Goal: Information Seeking & Learning: Compare options

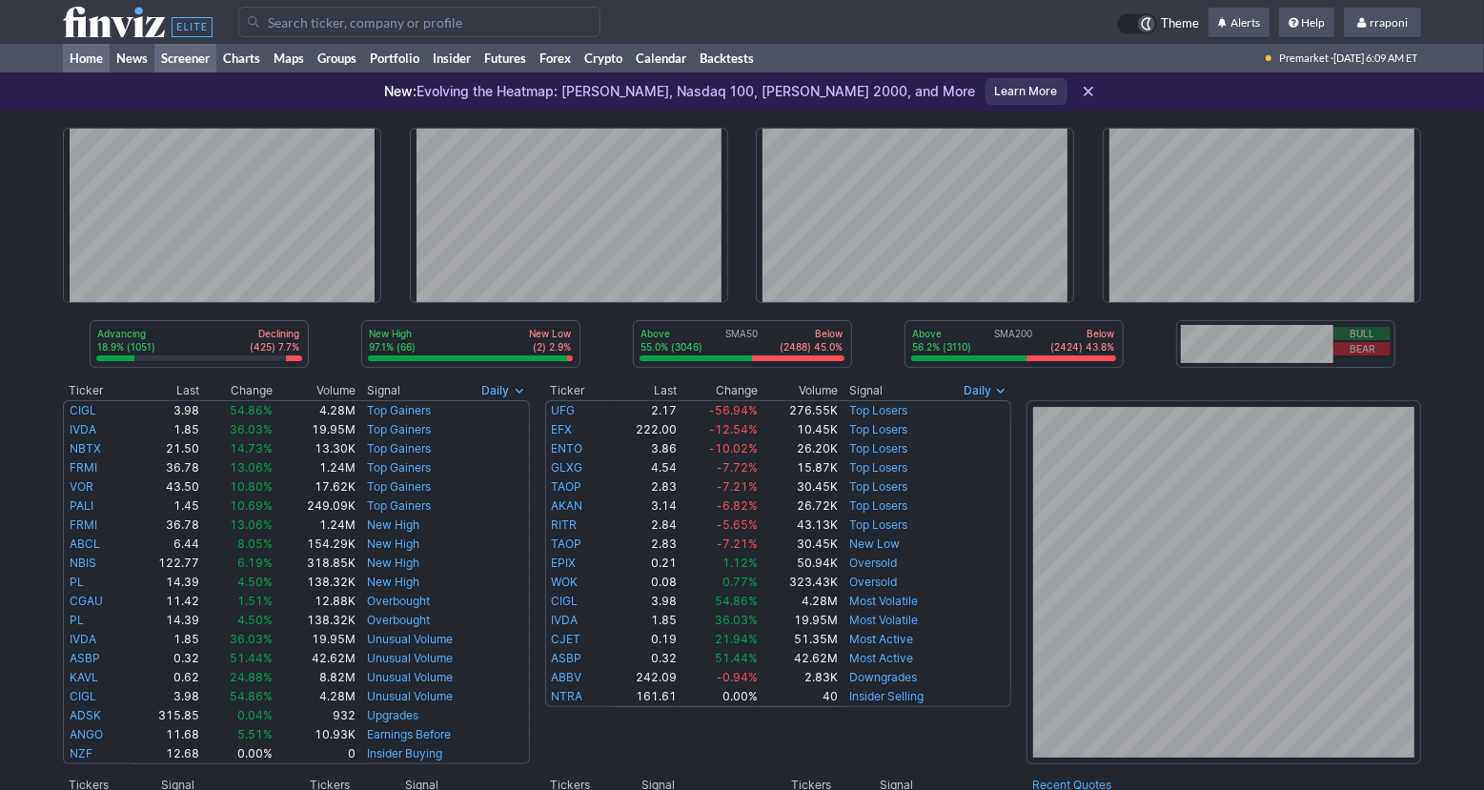
click at [176, 53] on link "Screener" at bounding box center [185, 58] width 62 height 29
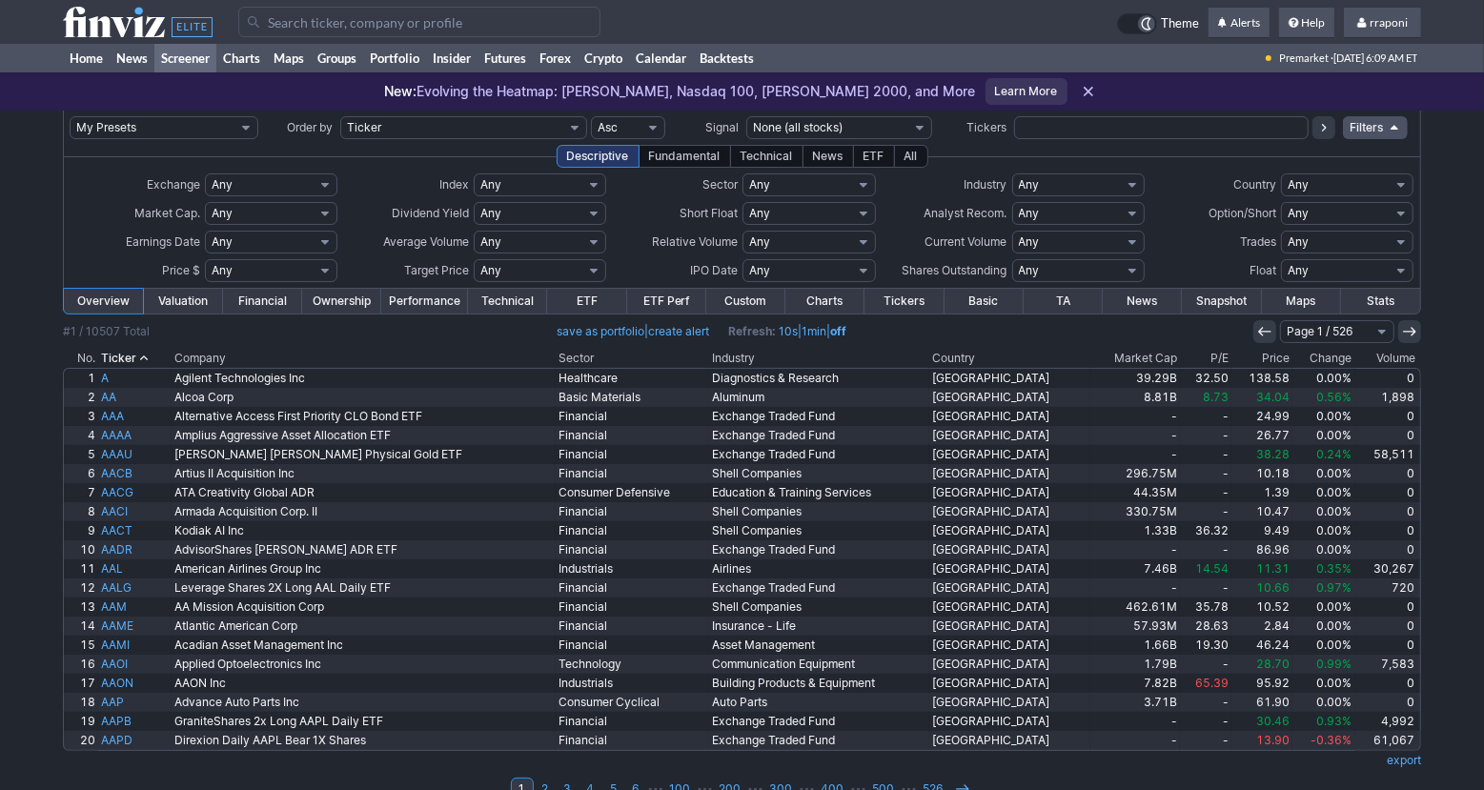
click at [1046, 134] on input "text" at bounding box center [1161, 127] width 294 height 23
type input "vnq"
click at [1326, 131] on icon at bounding box center [1323, 127] width 15 height 15
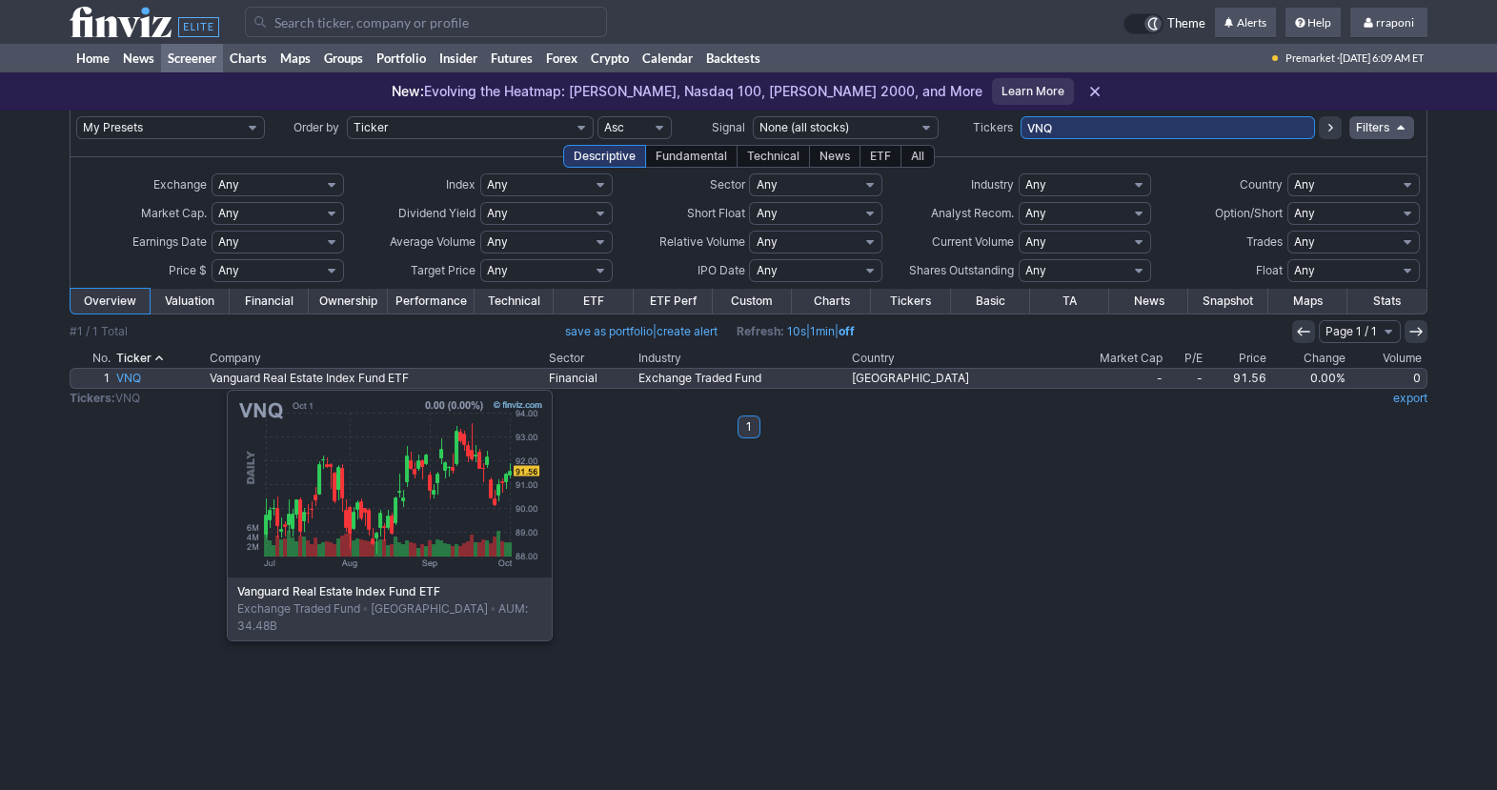
click at [132, 380] on link "VNQ" at bounding box center [159, 378] width 93 height 19
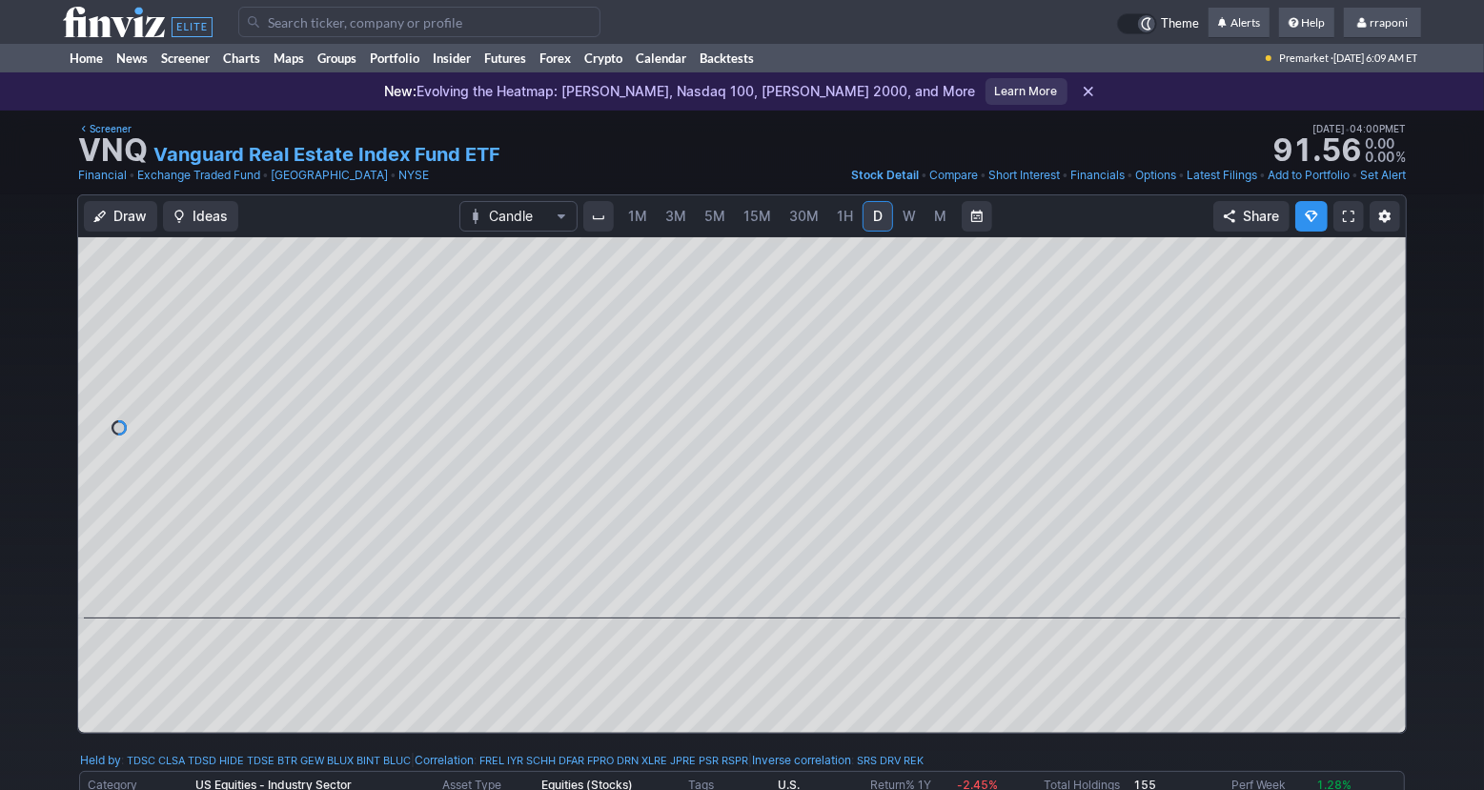
click at [944, 223] on span "M" at bounding box center [940, 216] width 13 height 19
click at [193, 57] on link "Screener" at bounding box center [185, 58] width 62 height 29
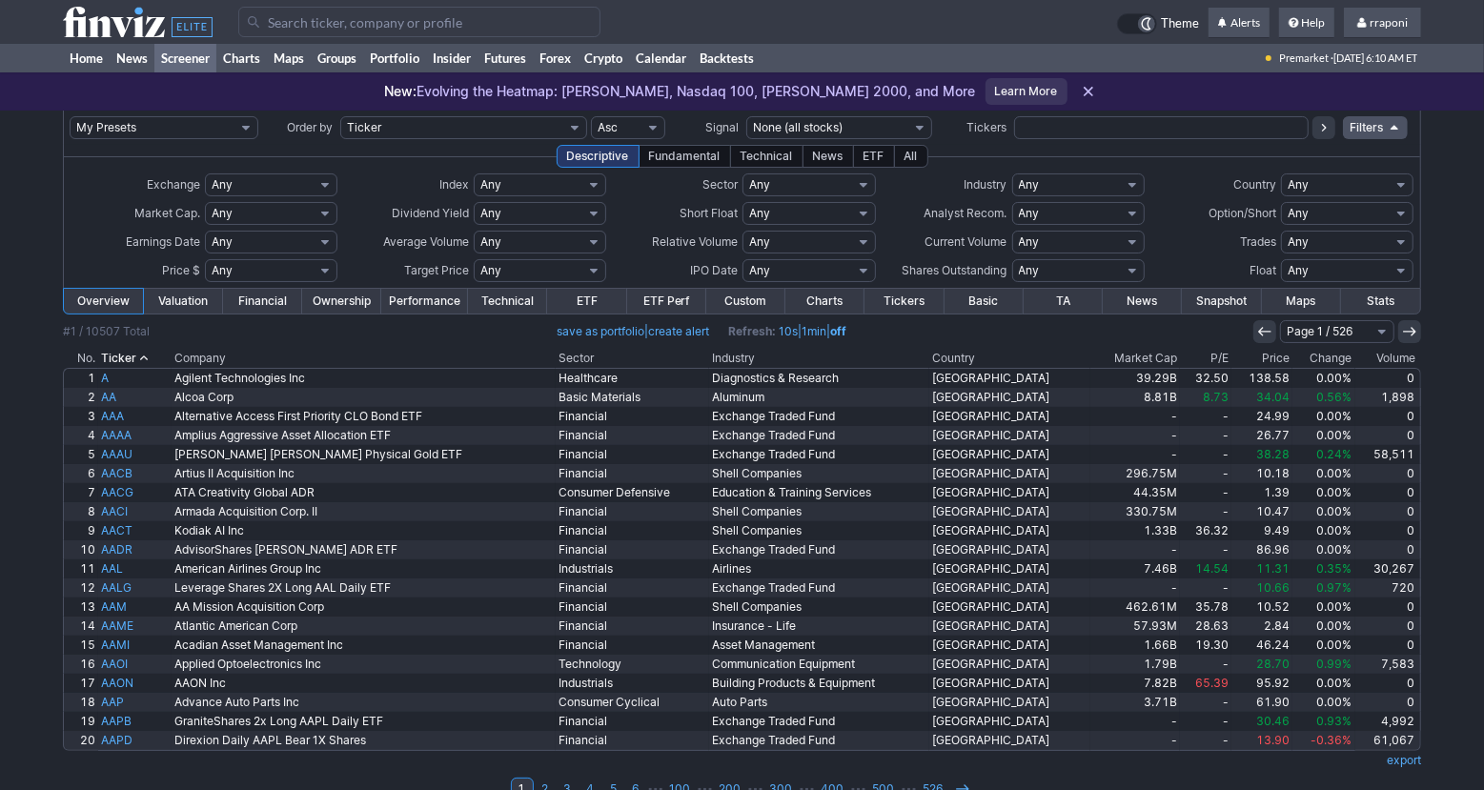
click at [1036, 129] on input "text" at bounding box center [1161, 127] width 294 height 23
type input "xlre"
click at [1319, 131] on icon at bounding box center [1323, 127] width 15 height 15
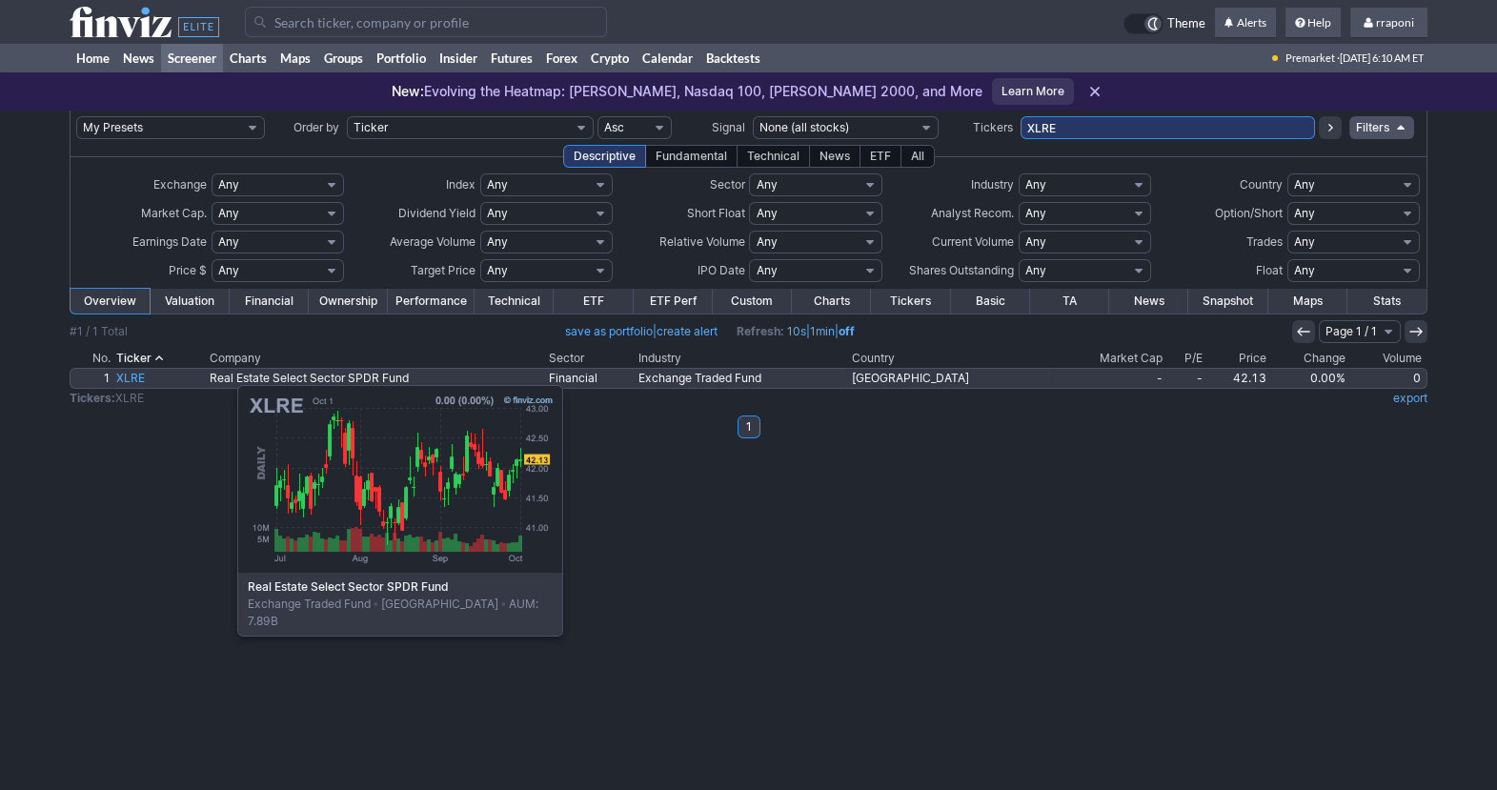
click at [142, 375] on link "XLRE" at bounding box center [159, 378] width 93 height 19
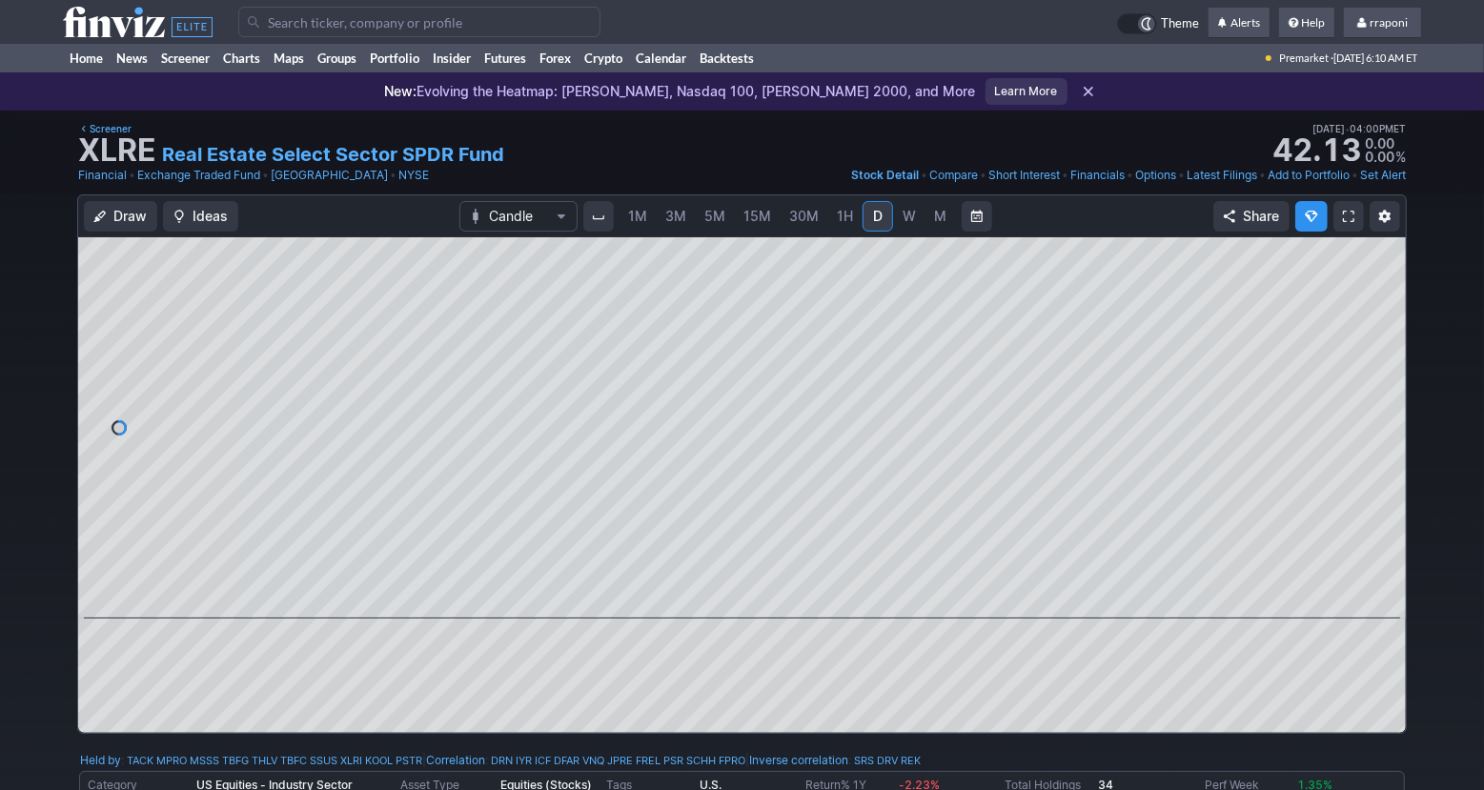
click at [946, 218] on link "M" at bounding box center [940, 216] width 30 height 30
click at [180, 52] on link "Screener" at bounding box center [185, 58] width 62 height 29
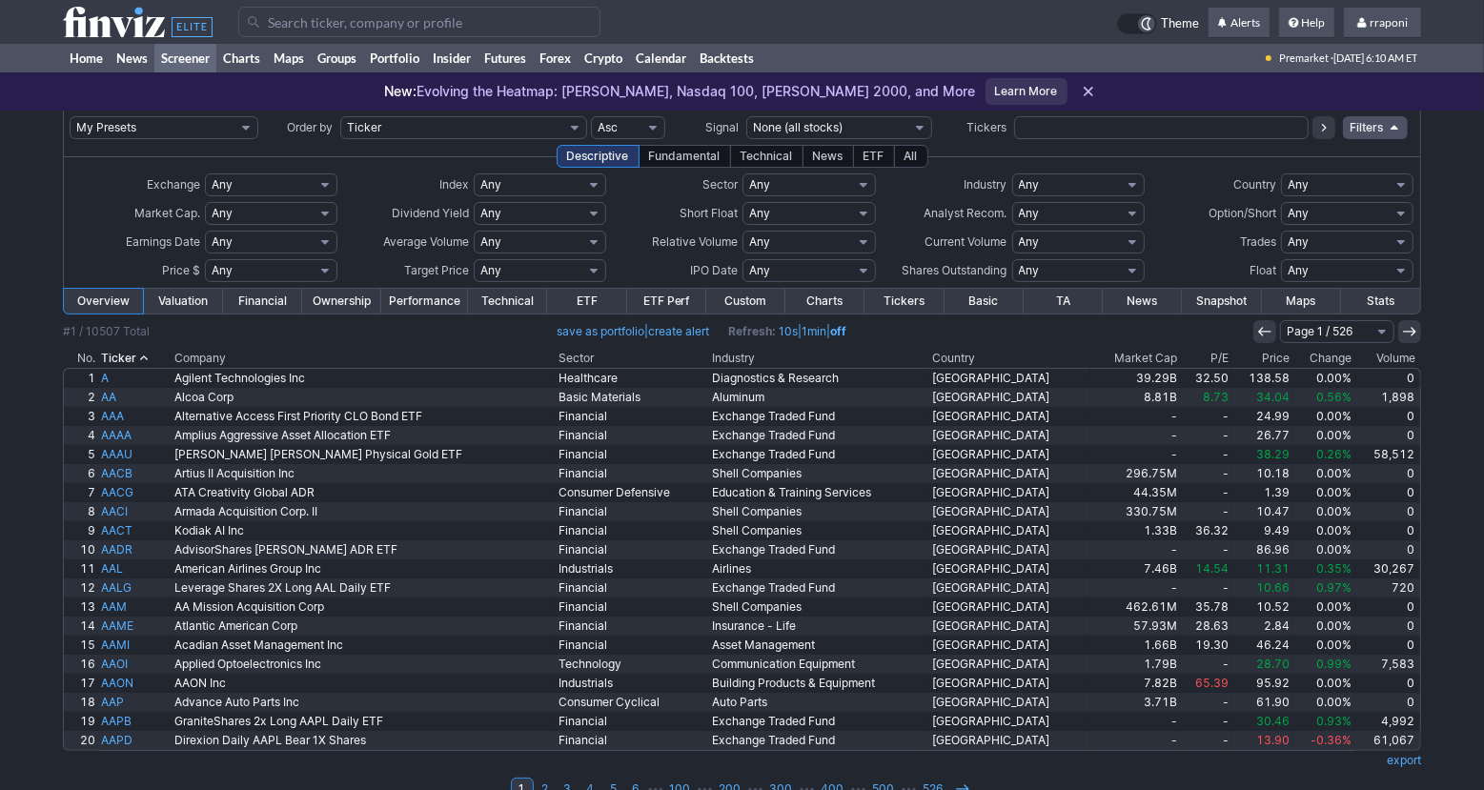
click at [1170, 127] on input "text" at bounding box center [1161, 127] width 294 height 23
type input "icf"
click at [1325, 127] on use at bounding box center [1324, 128] width 5 height 8
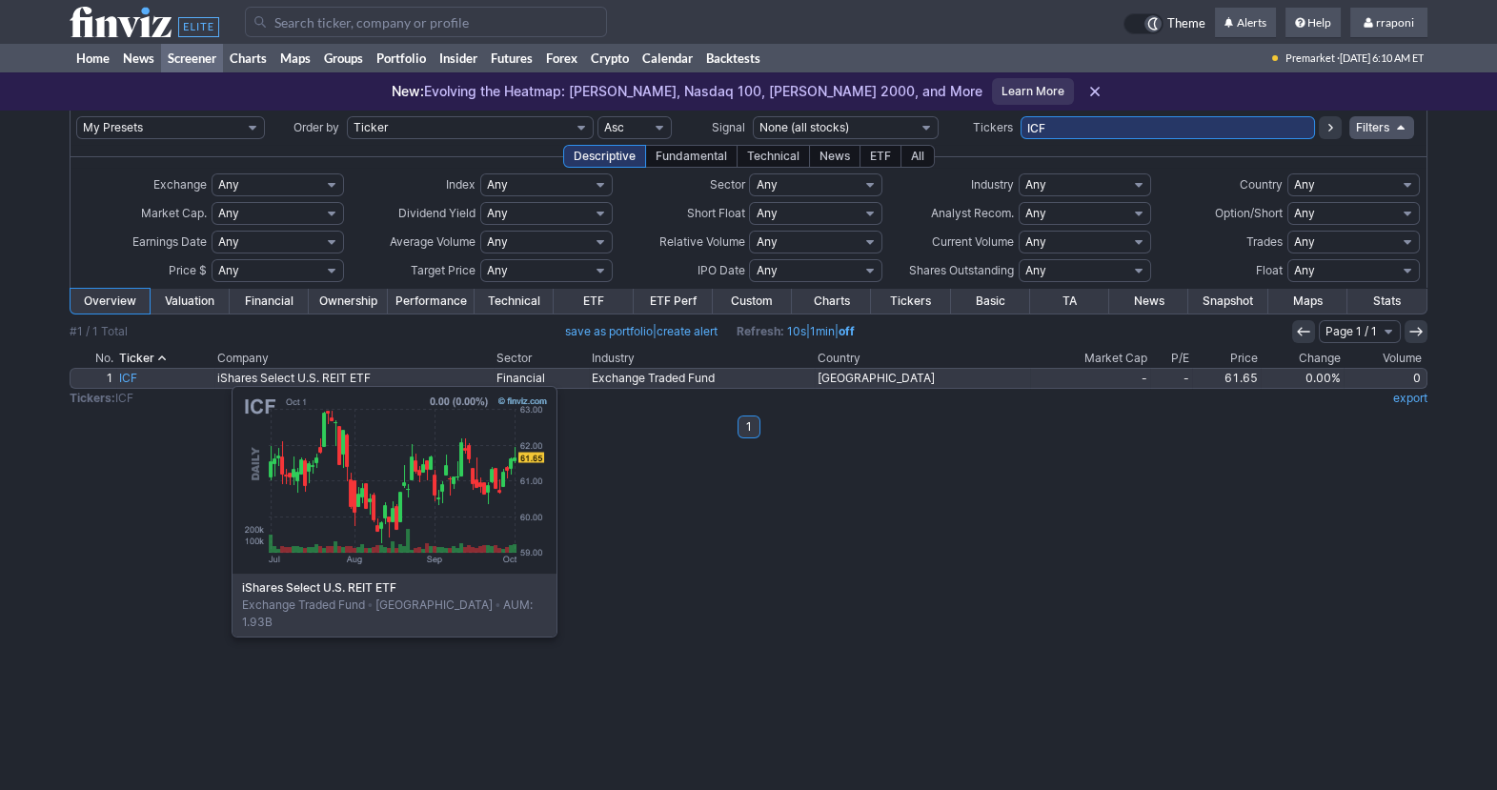
click at [136, 376] on link "ICF" at bounding box center [165, 378] width 98 height 19
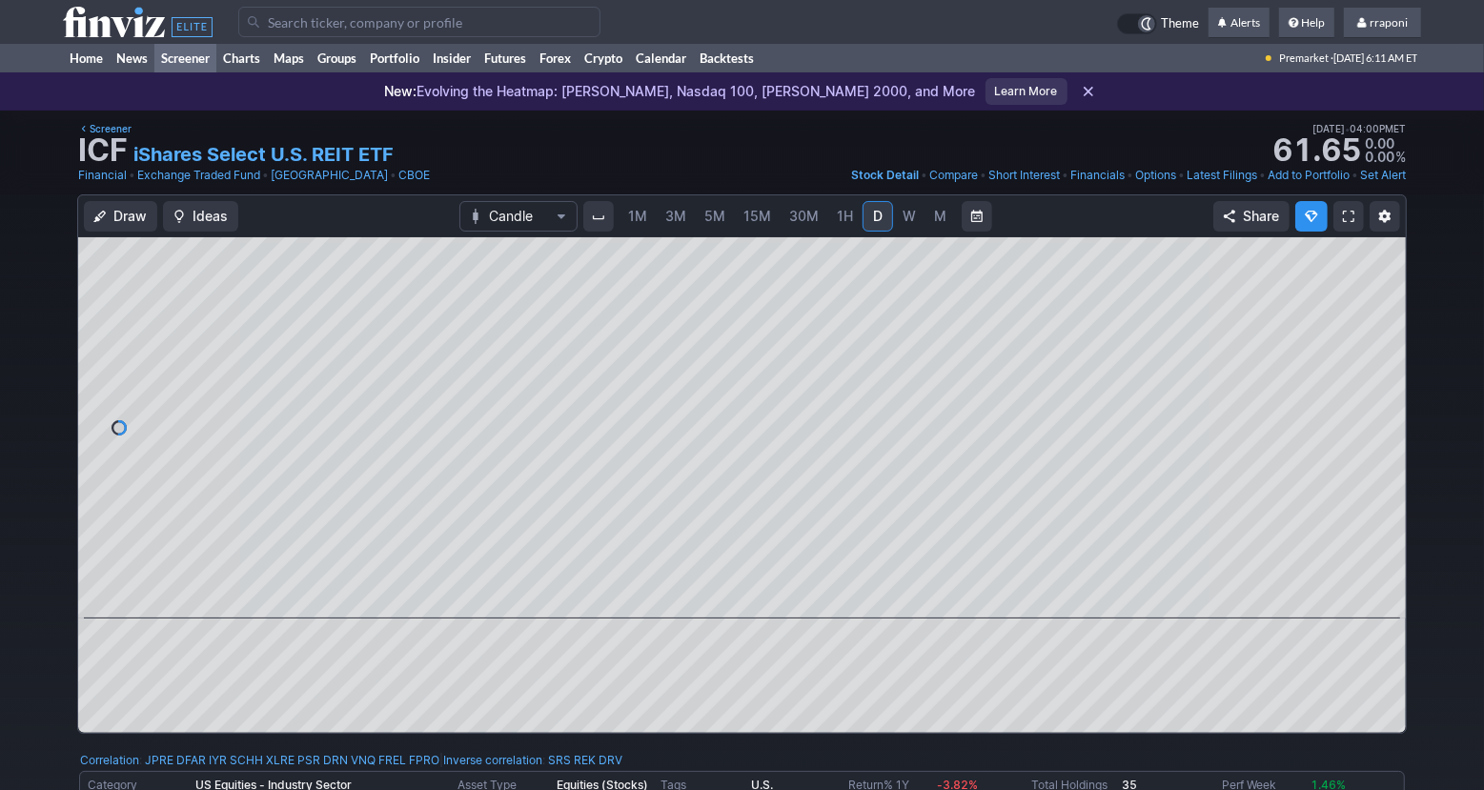
click at [202, 60] on link "Screener" at bounding box center [185, 58] width 62 height 29
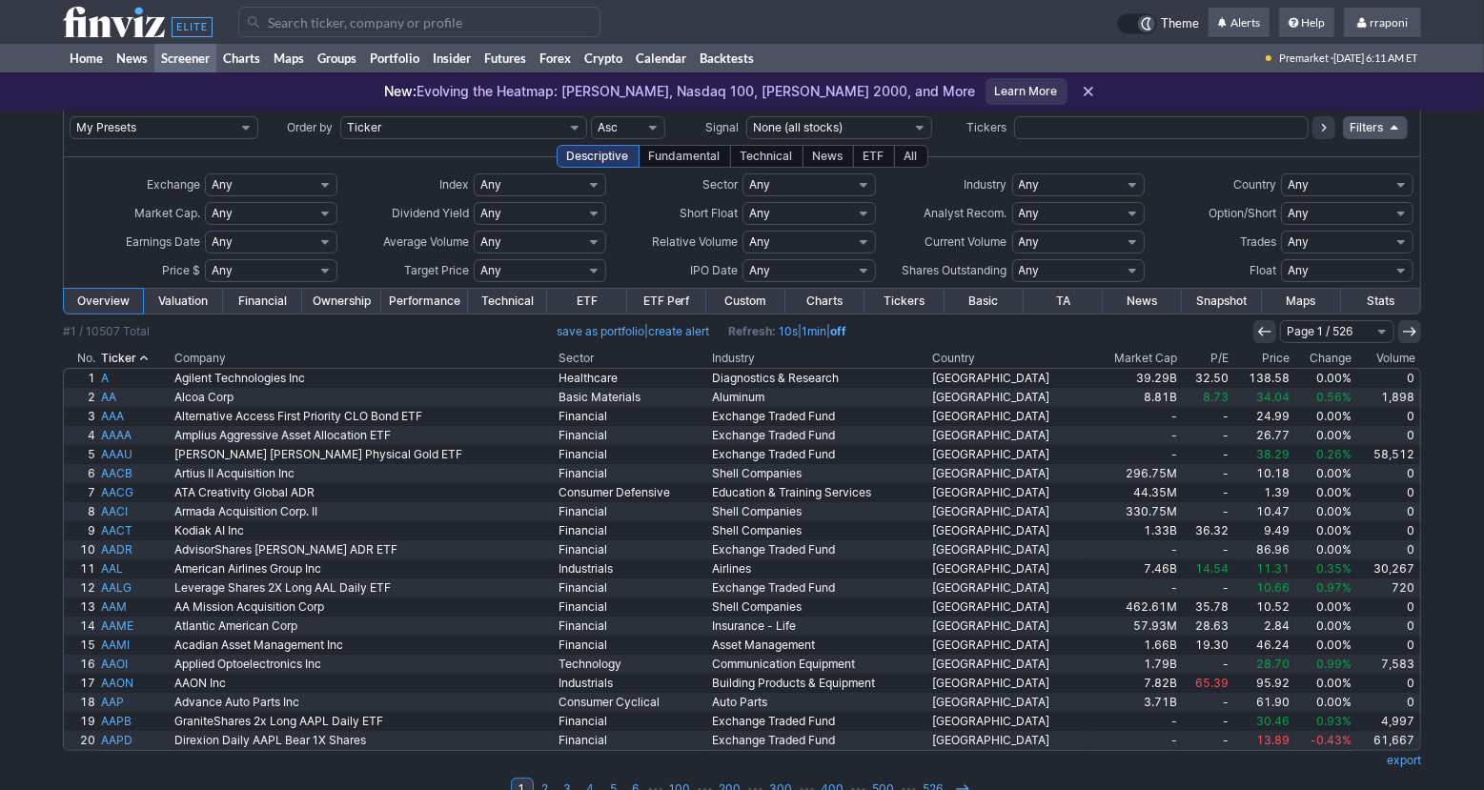
click at [1023, 126] on input "text" at bounding box center [1161, 127] width 294 height 23
type input "rez"
click at [1324, 132] on icon at bounding box center [1323, 127] width 15 height 15
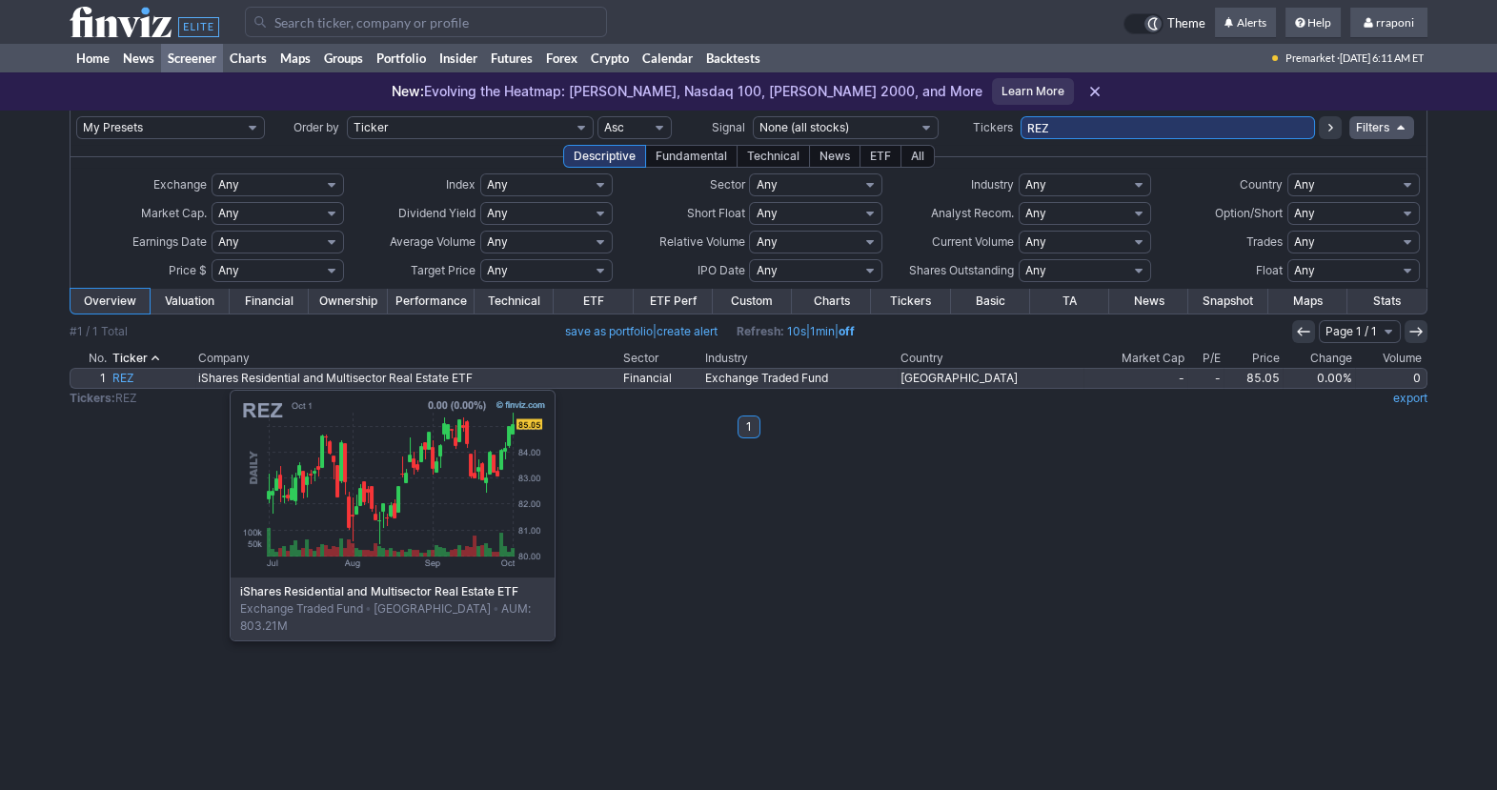
click at [134, 380] on link "REZ" at bounding box center [152, 378] width 85 height 19
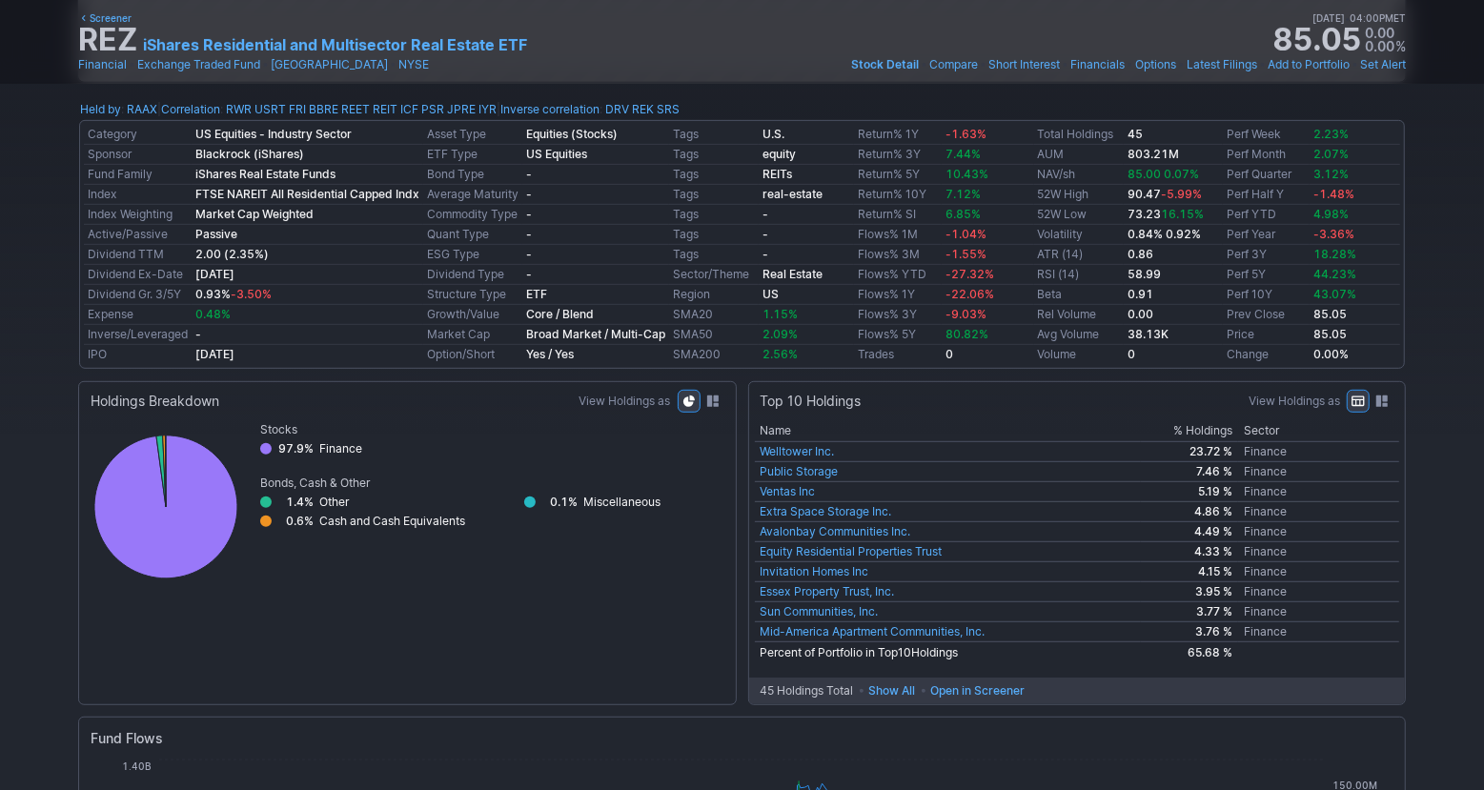
scroll to position [38, 0]
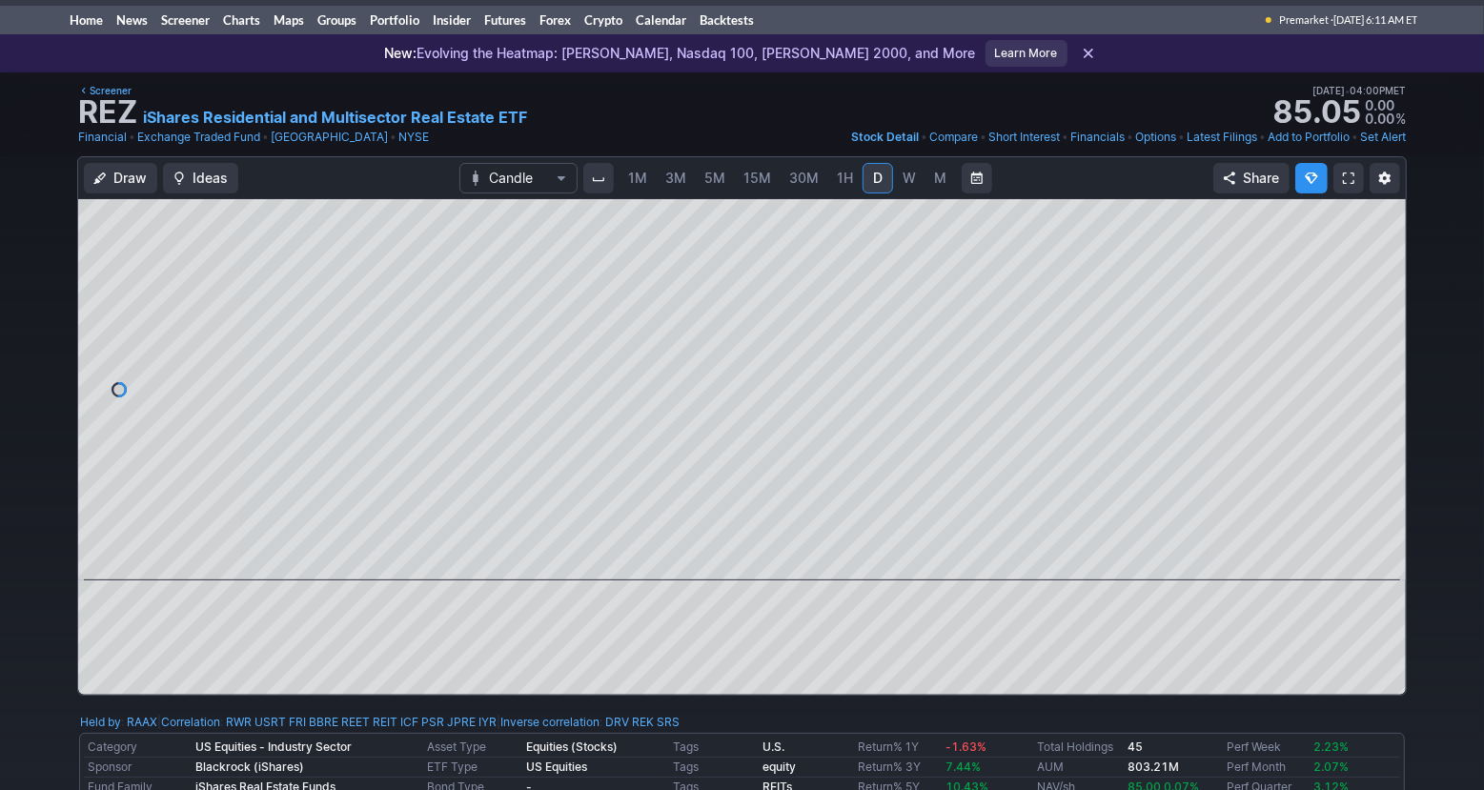
click at [944, 182] on link "M" at bounding box center [940, 178] width 30 height 30
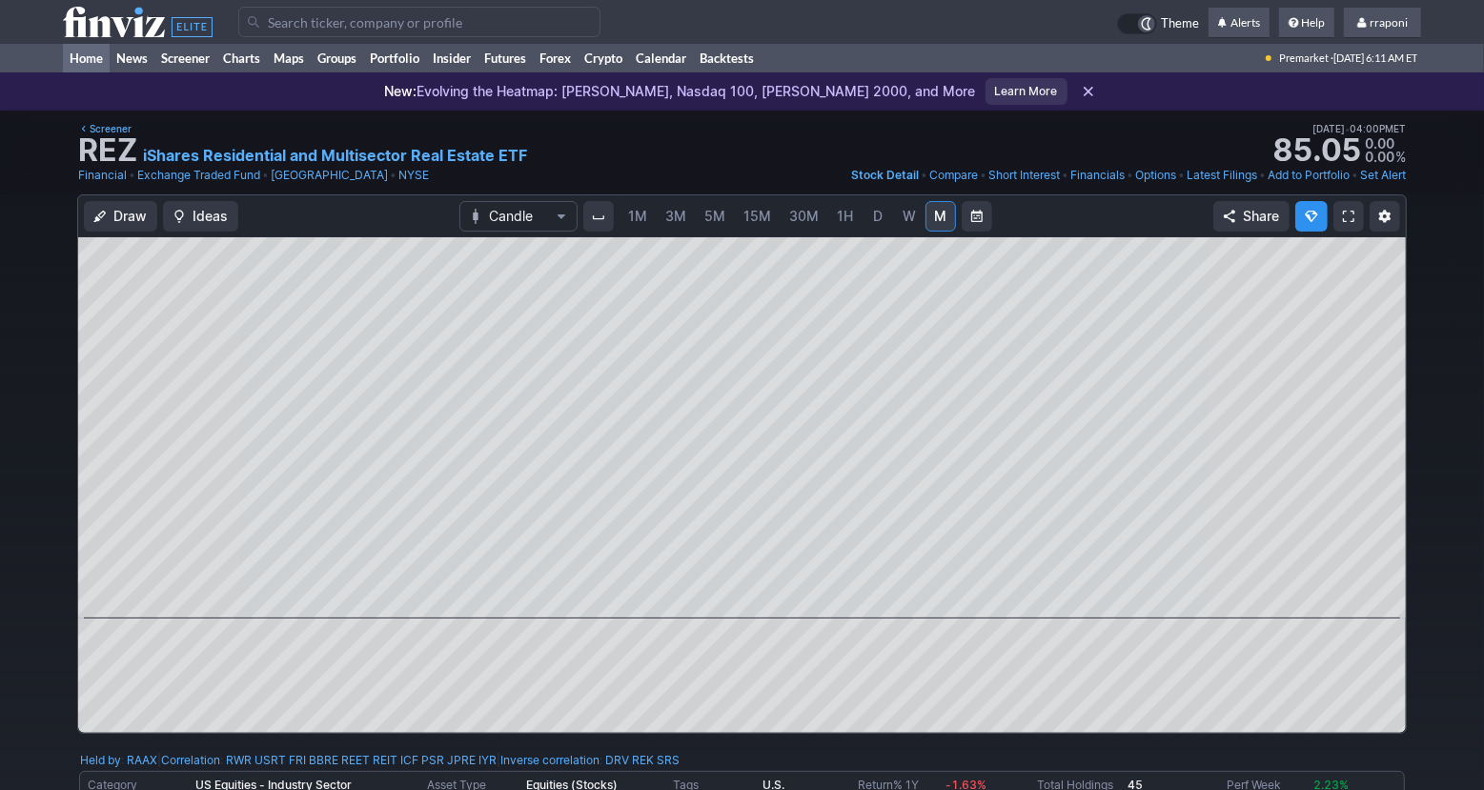
click at [92, 60] on link "Home" at bounding box center [86, 58] width 47 height 29
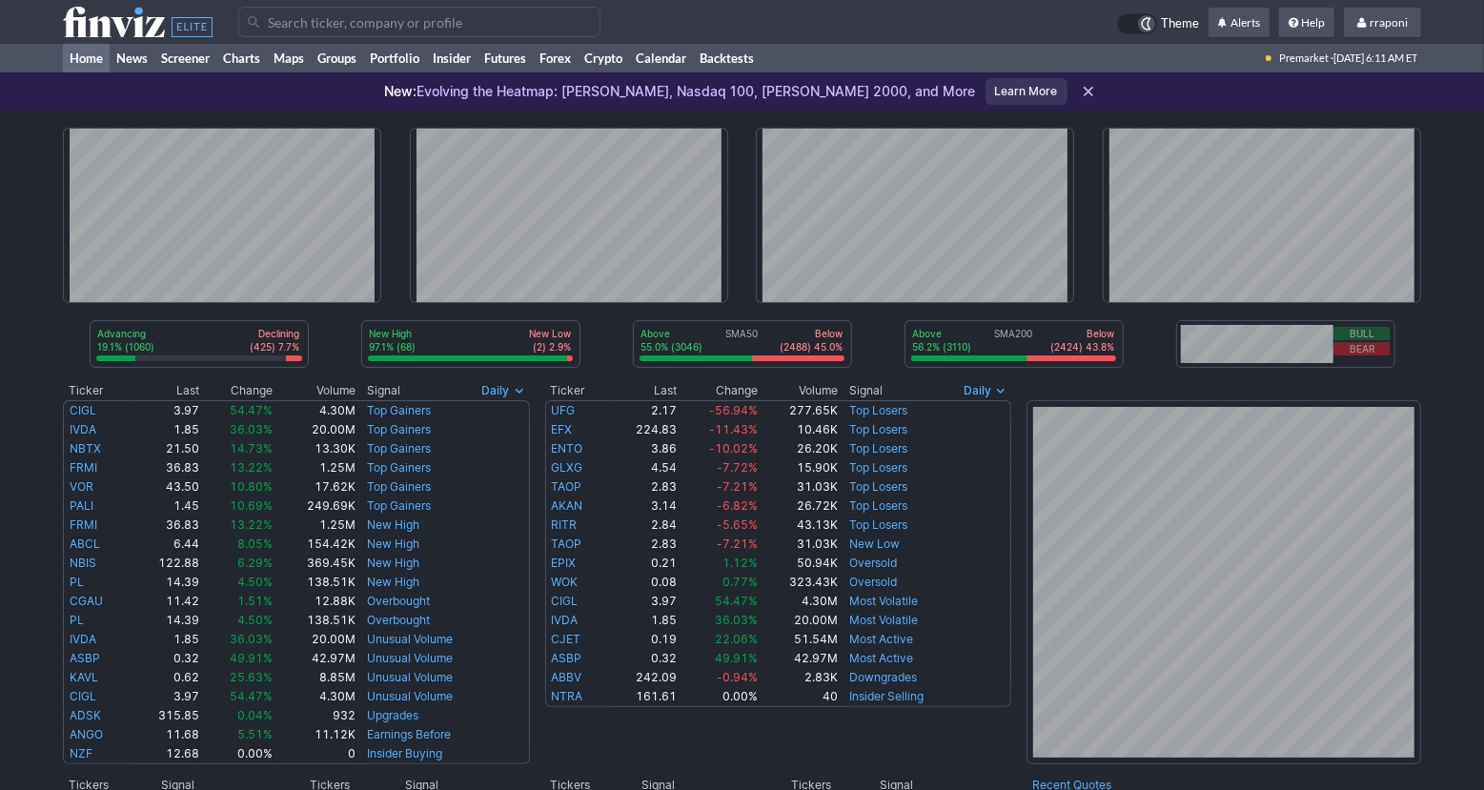
scroll to position [351, 0]
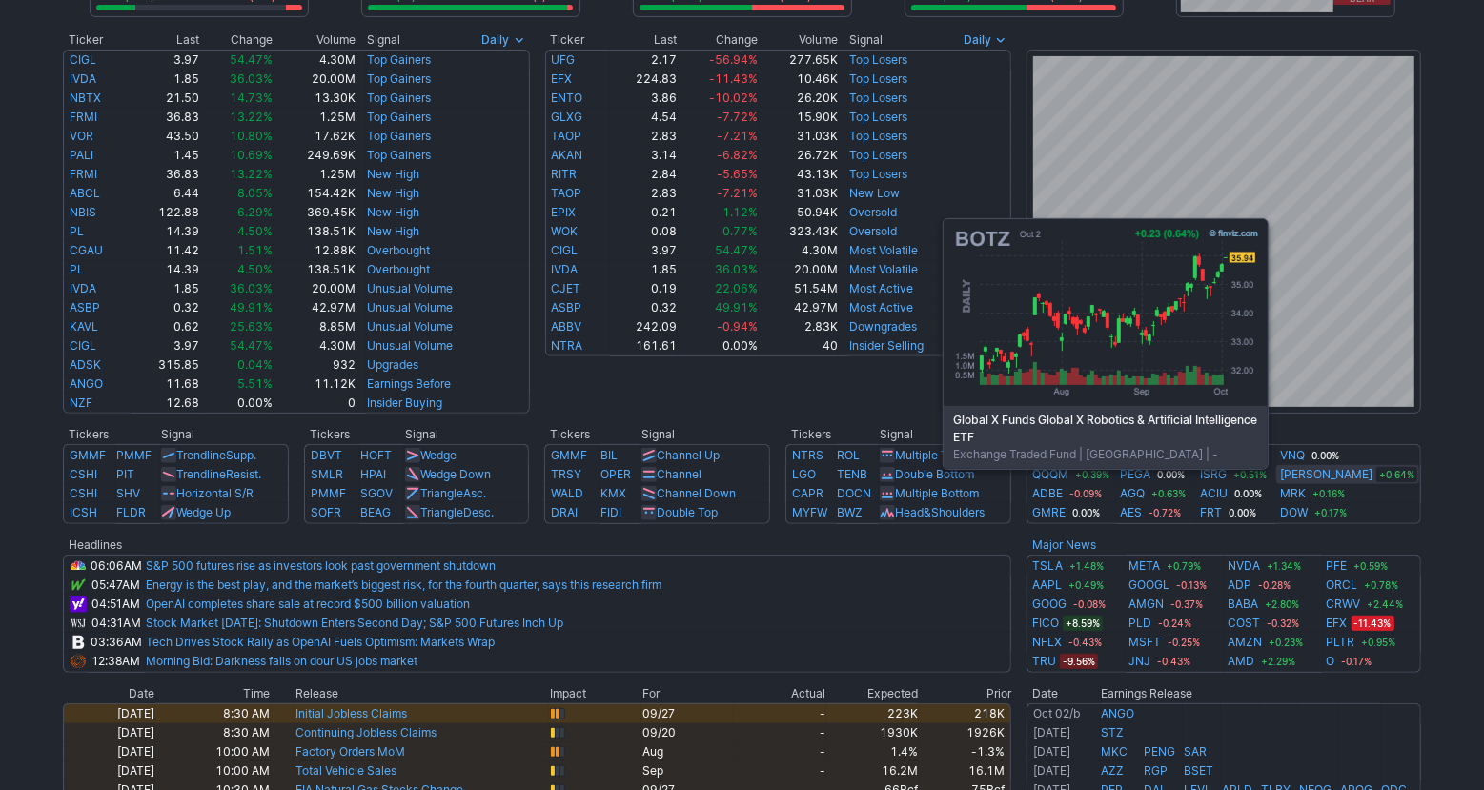
click at [1351, 480] on link "[PERSON_NAME]" at bounding box center [1326, 474] width 92 height 19
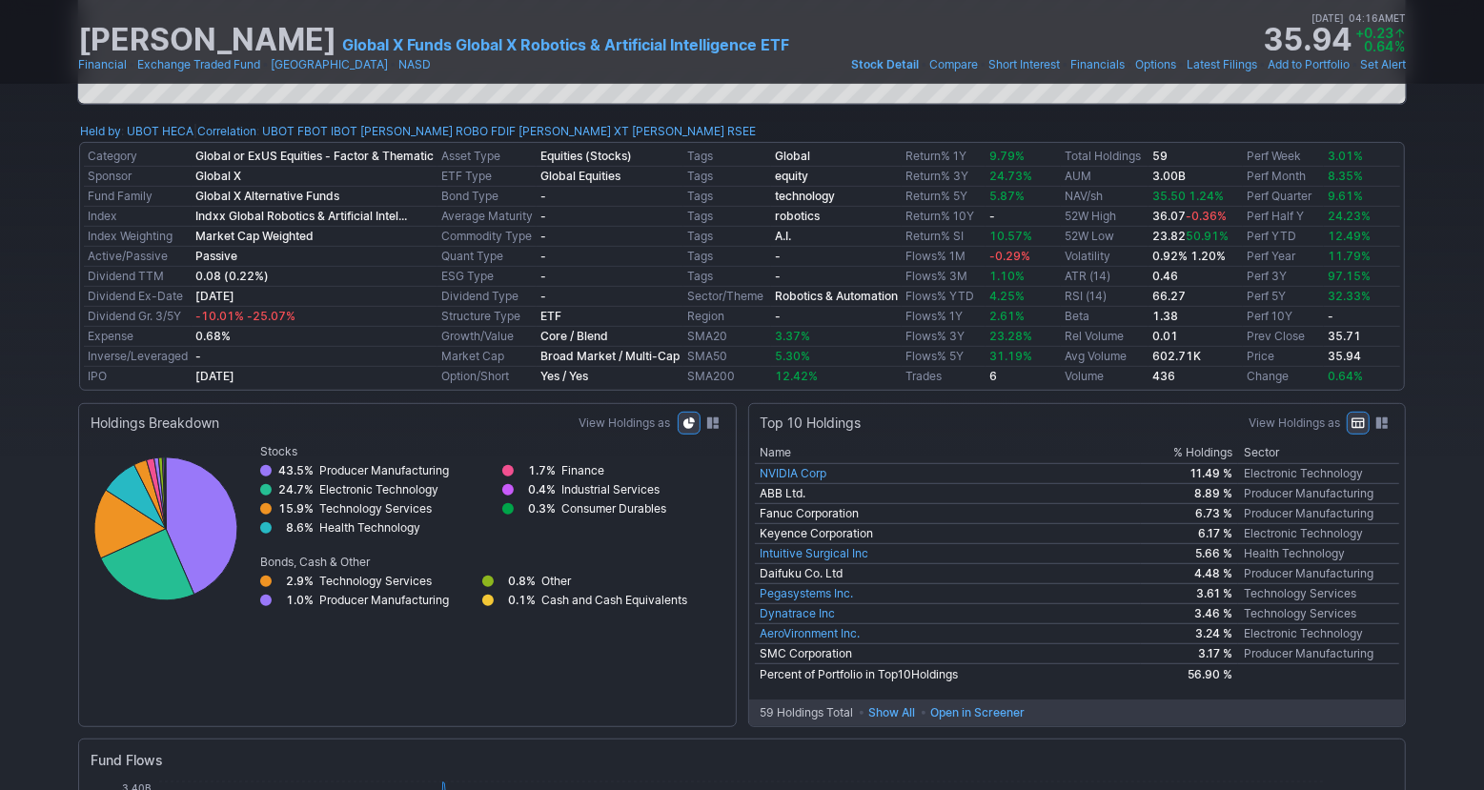
scroll to position [644, 0]
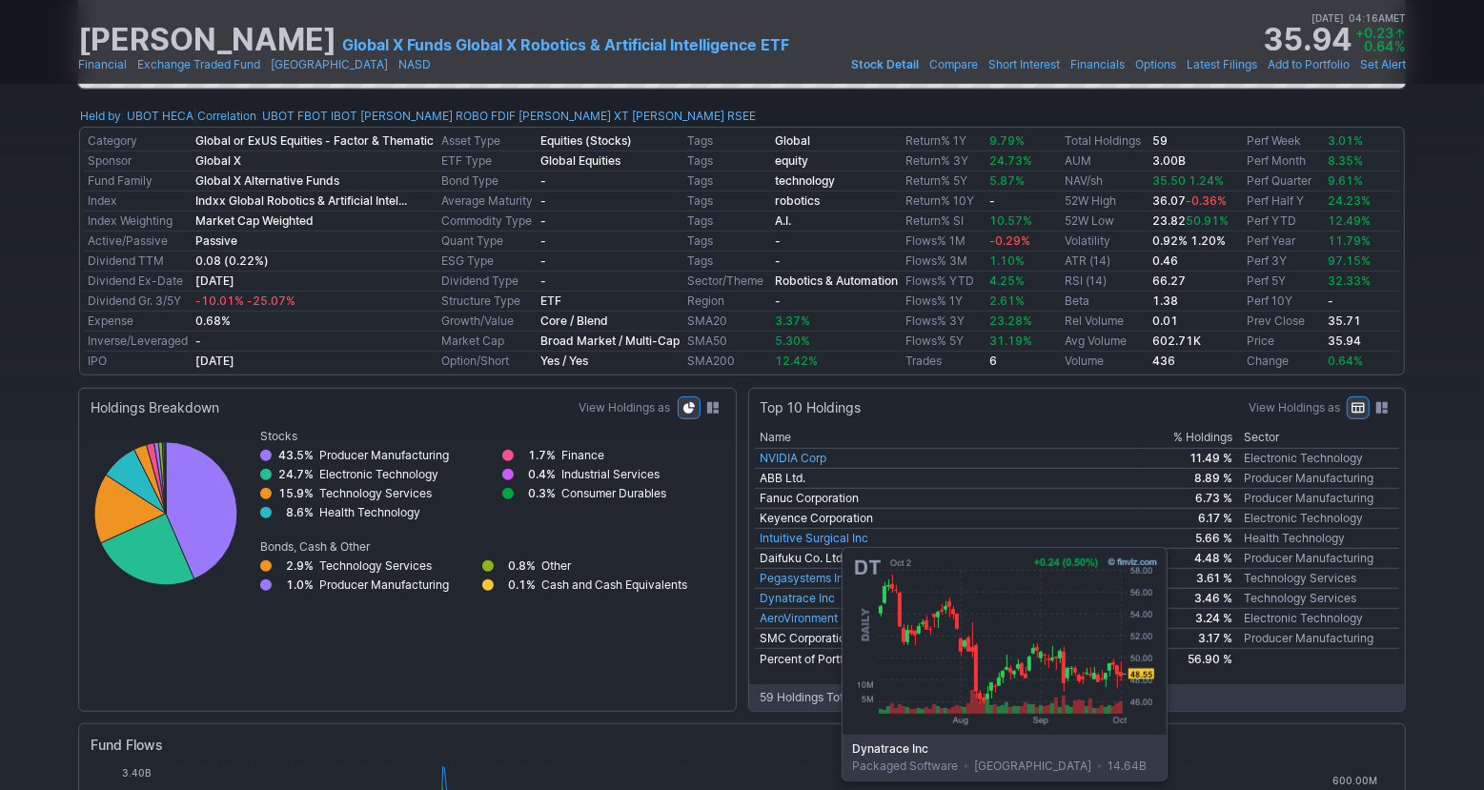
click at [794, 601] on link "Dynatrace Inc" at bounding box center [797, 598] width 75 height 14
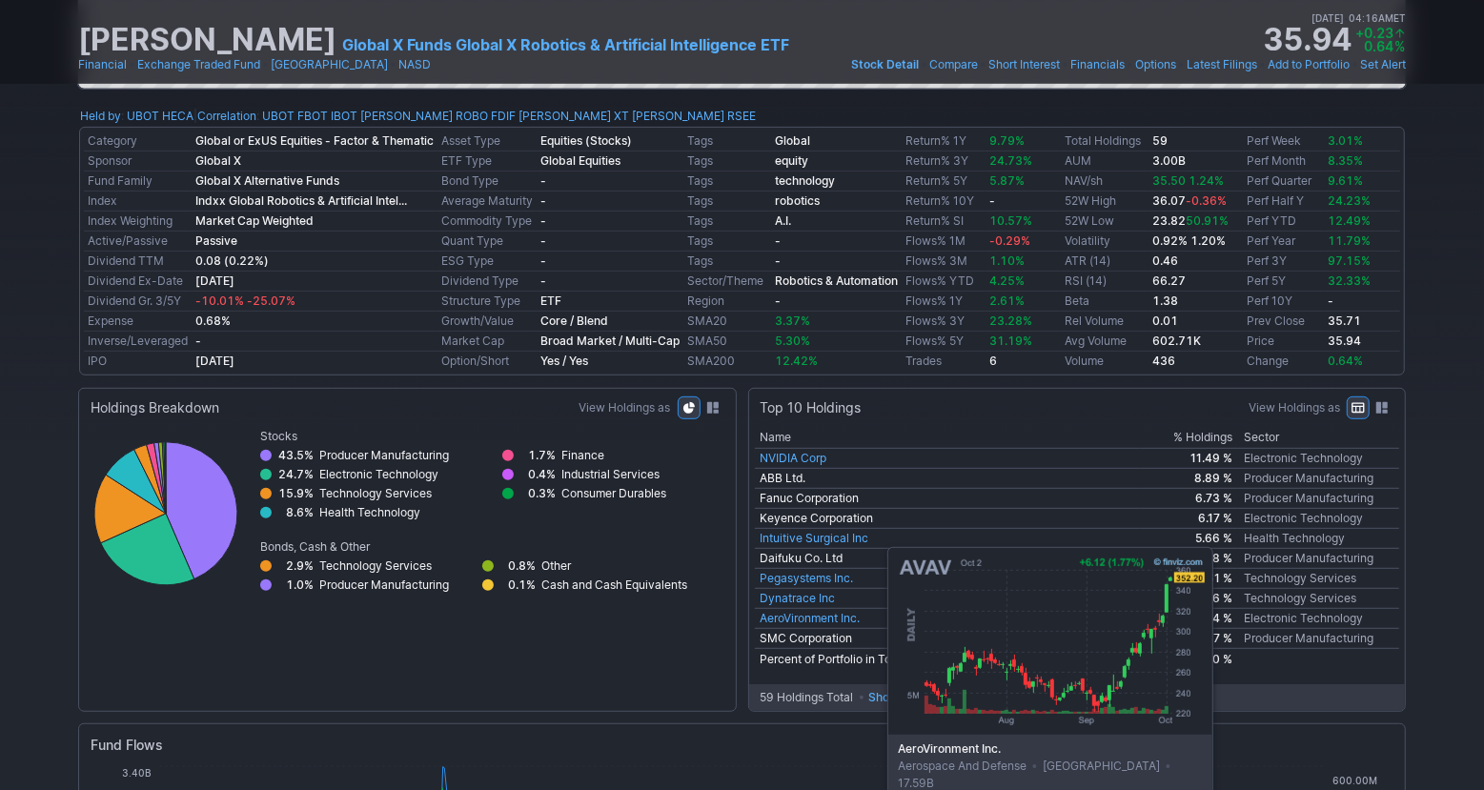
click at [840, 619] on link "AeroVironment Inc." at bounding box center [810, 618] width 100 height 14
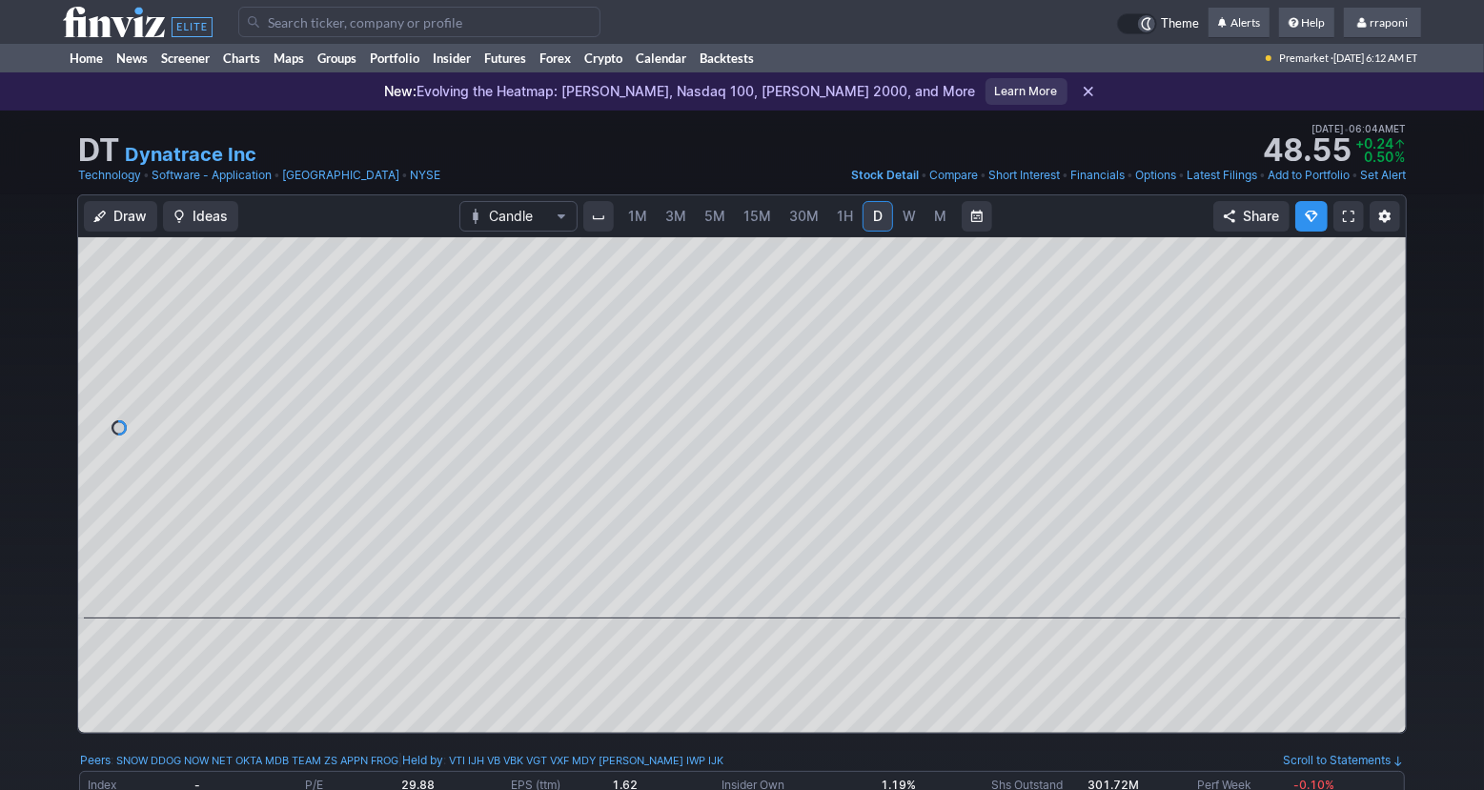
click at [934, 213] on span "M" at bounding box center [940, 216] width 12 height 16
click at [726, 597] on span at bounding box center [724, 591] width 25 height 15
click at [748, 600] on button at bounding box center [752, 591] width 27 height 23
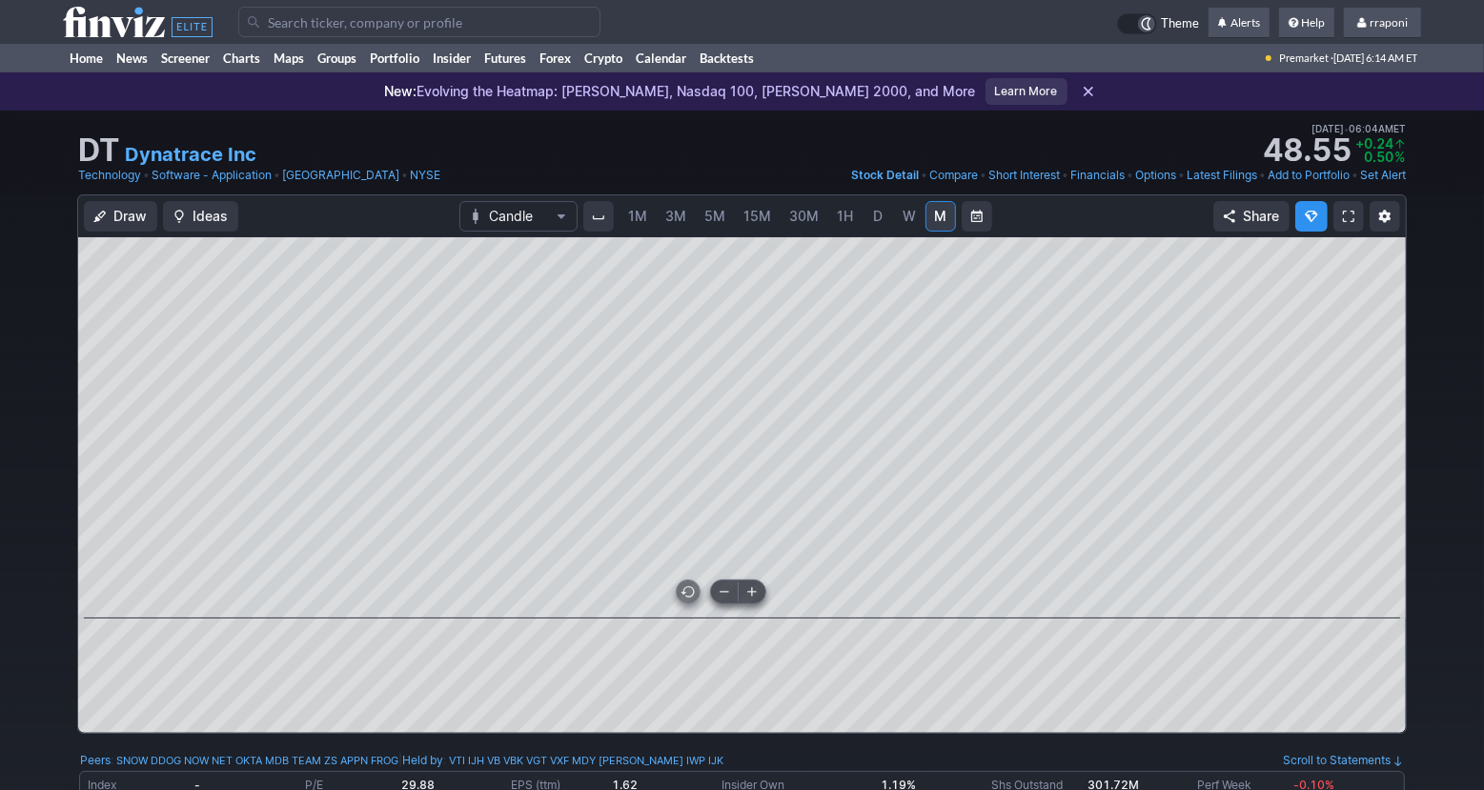
click at [748, 600] on button at bounding box center [752, 591] width 27 height 23
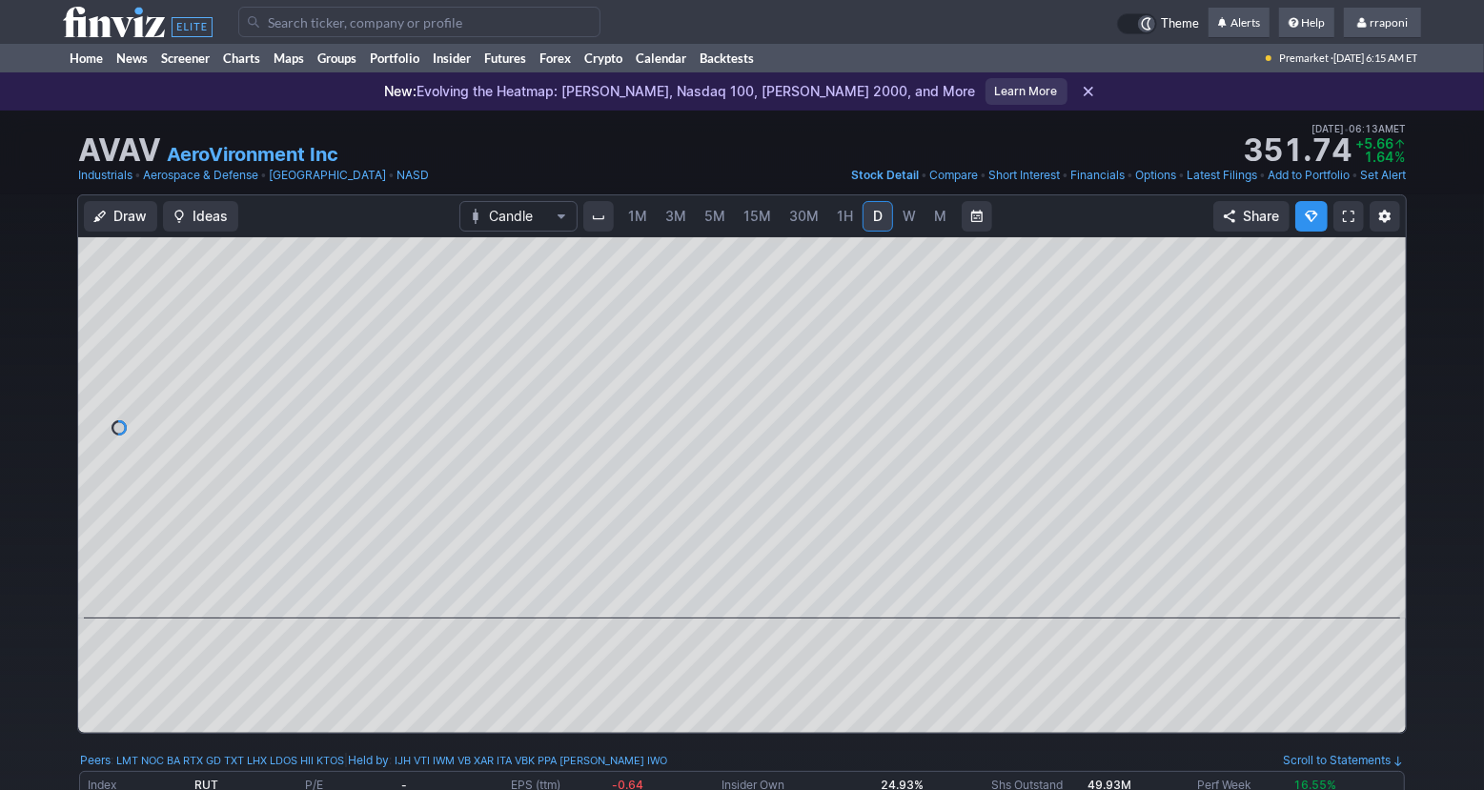
click at [946, 223] on link "M" at bounding box center [940, 216] width 30 height 30
click at [209, 58] on link "Screener" at bounding box center [185, 58] width 62 height 29
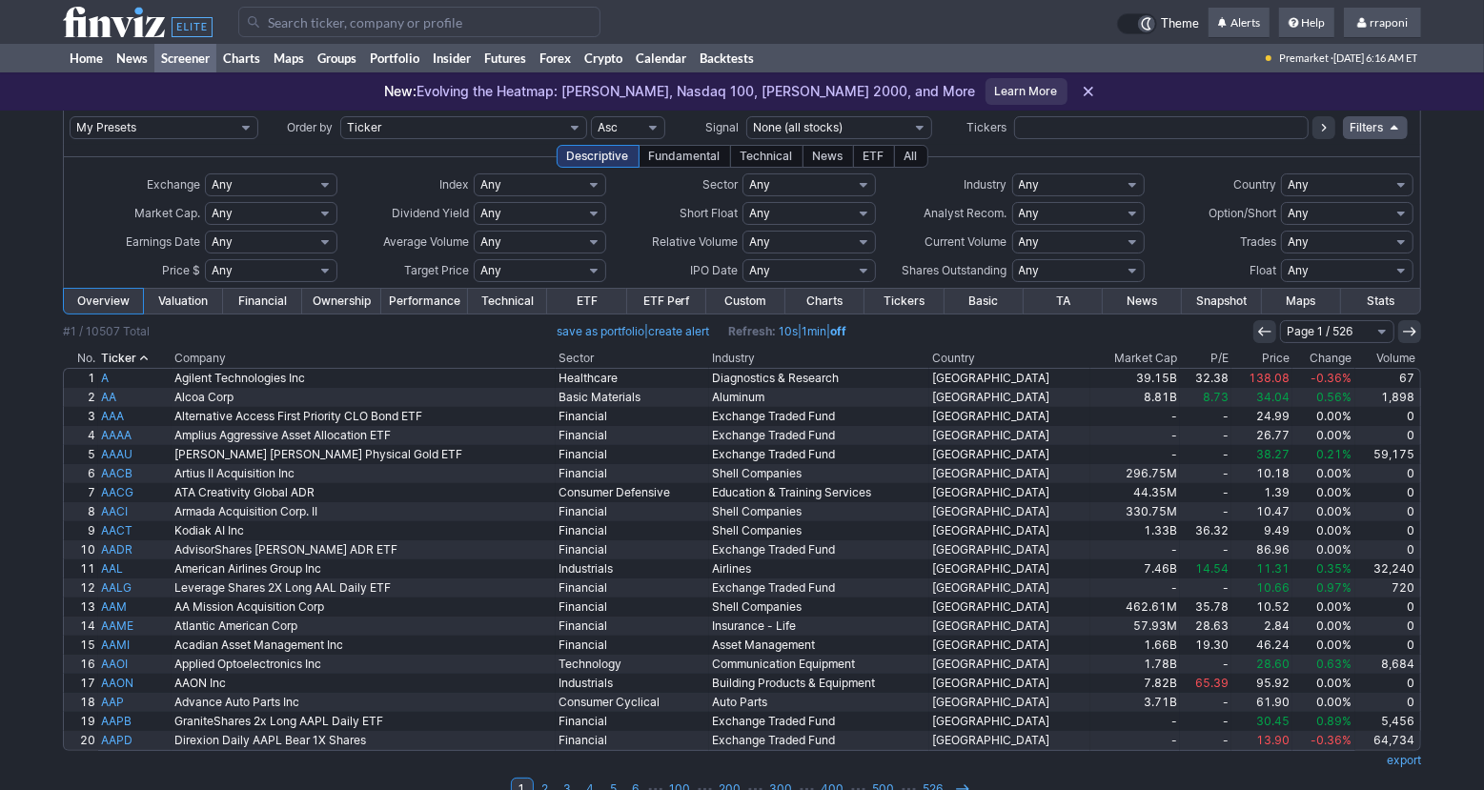
click at [1053, 127] on input "text" at bounding box center [1161, 127] width 294 height 23
type input "ivda"
click at [1327, 128] on icon at bounding box center [1323, 127] width 15 height 15
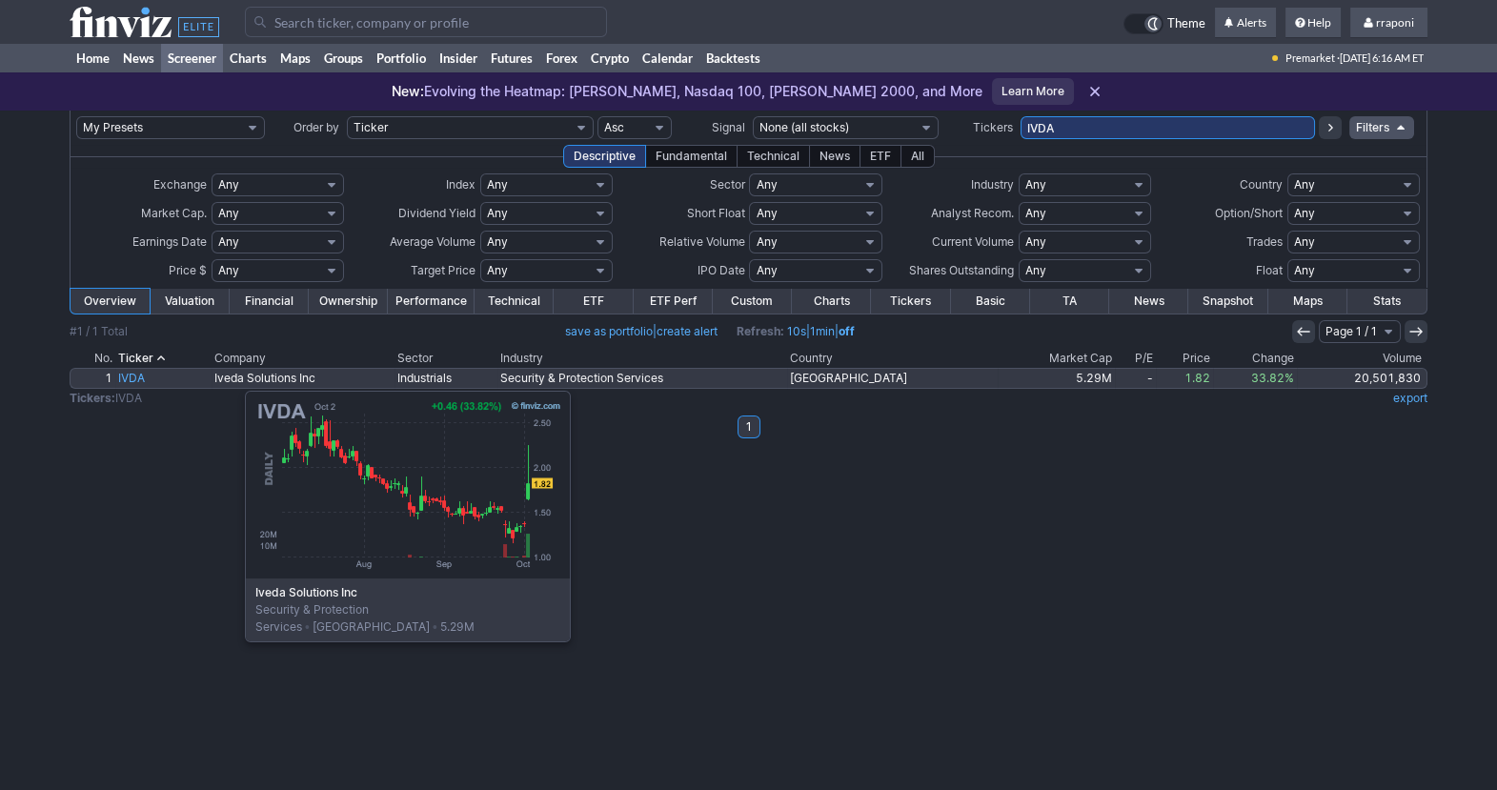
click at [150, 381] on link "IVDA" at bounding box center [163, 378] width 96 height 19
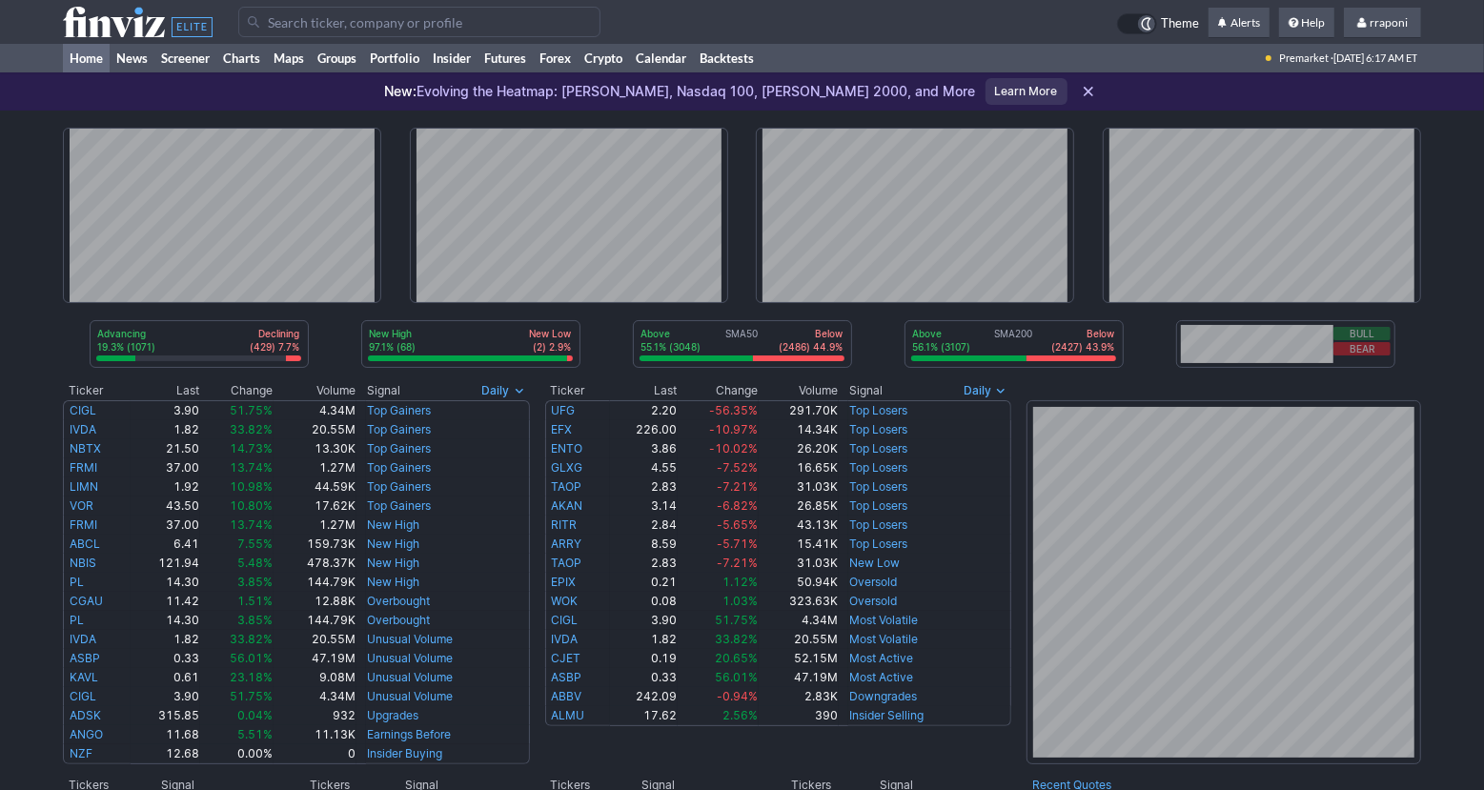
click at [304, 22] on input "Search" at bounding box center [419, 22] width 362 height 30
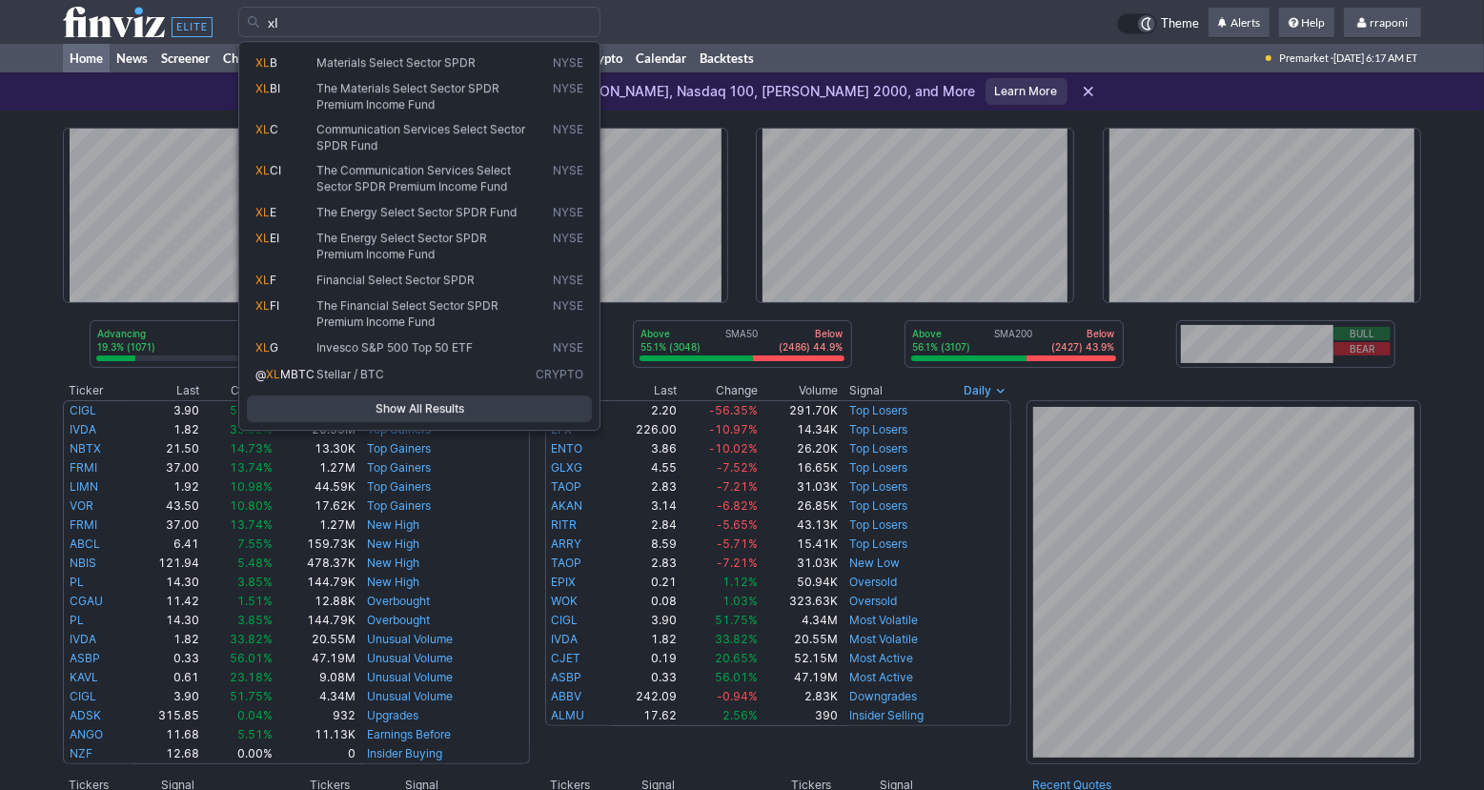
type input "x"
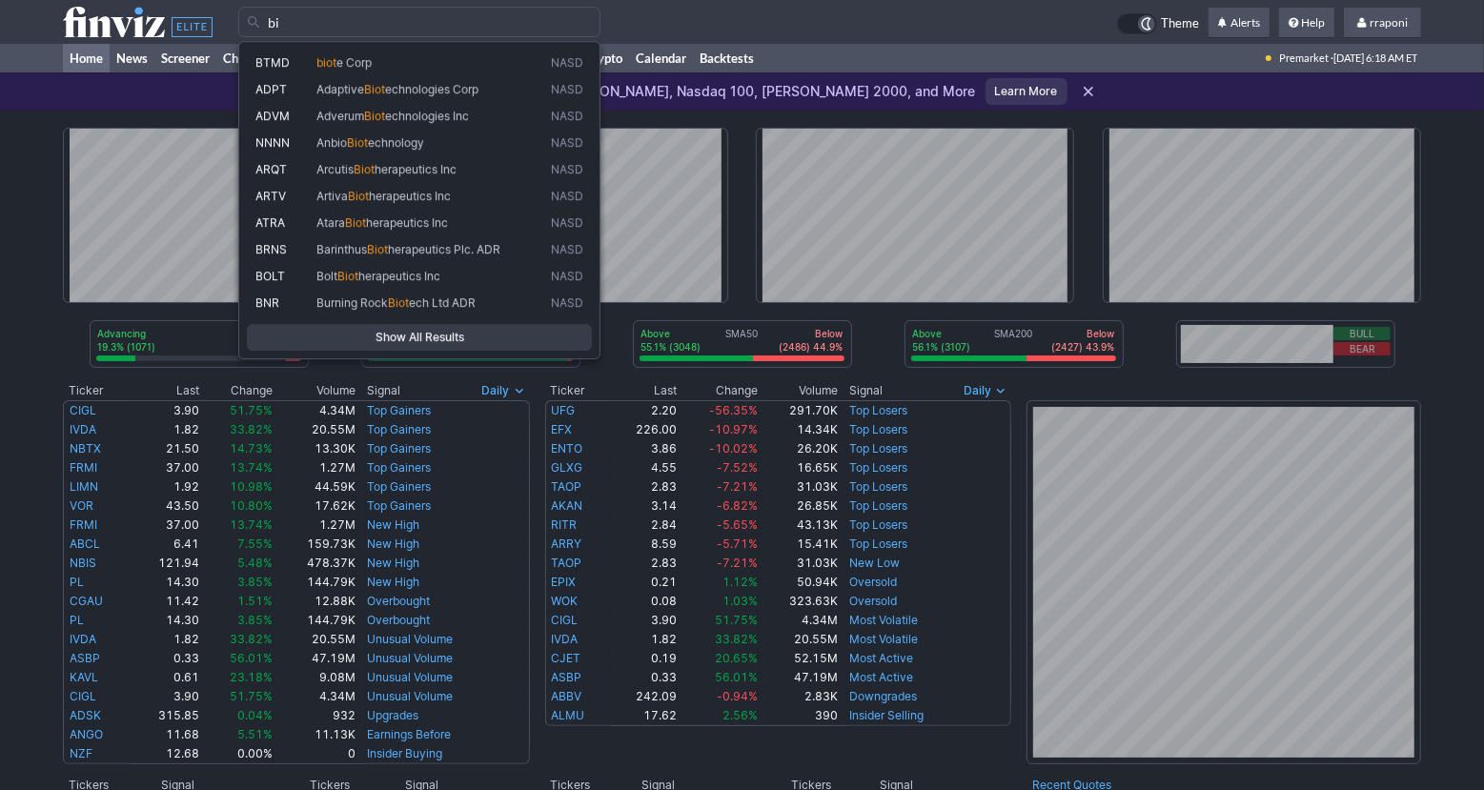
type input "b"
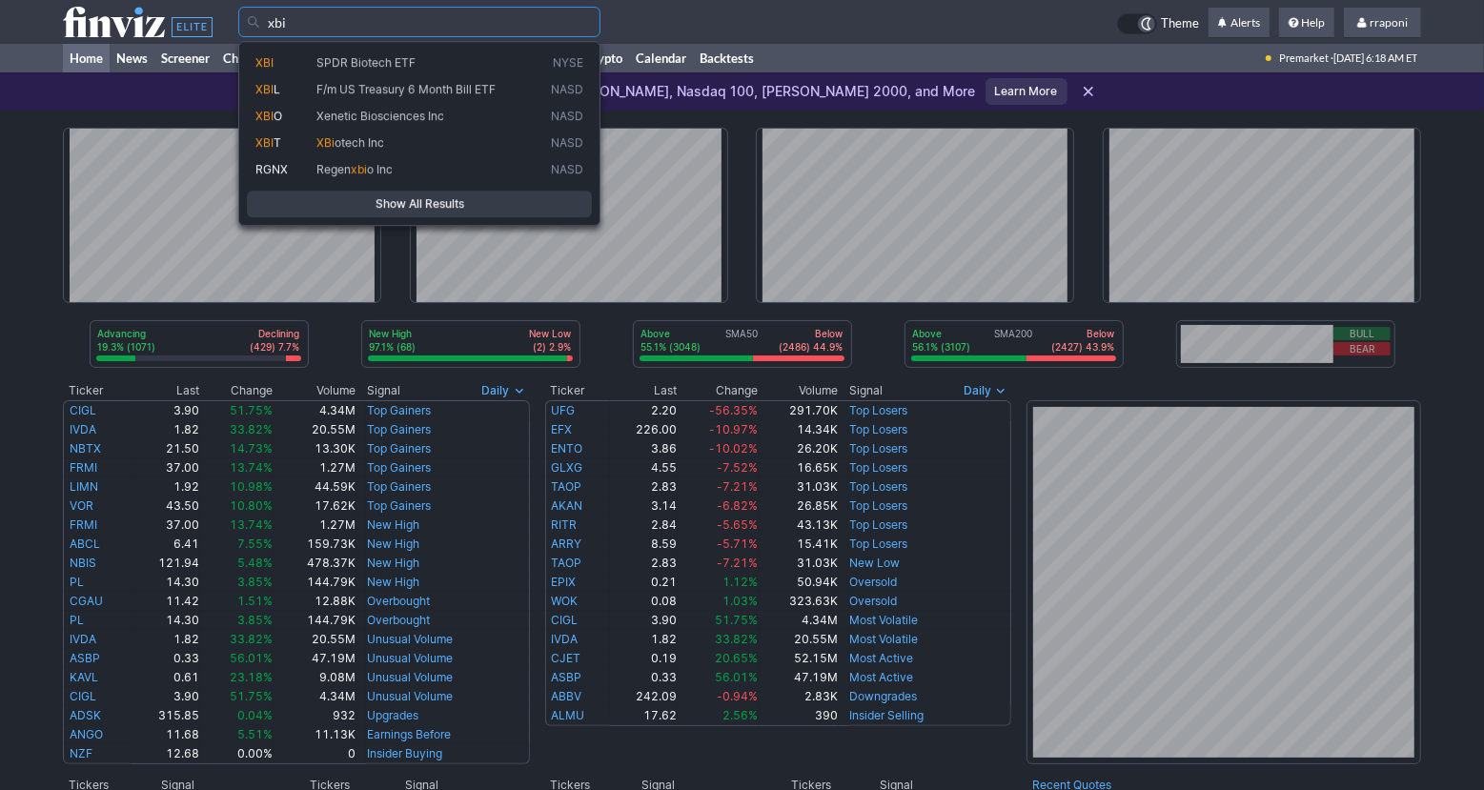
click at [370, 71] on link "XBI SPDR Biotech ETF NYSE" at bounding box center [419, 63] width 345 height 27
type input "XBI"
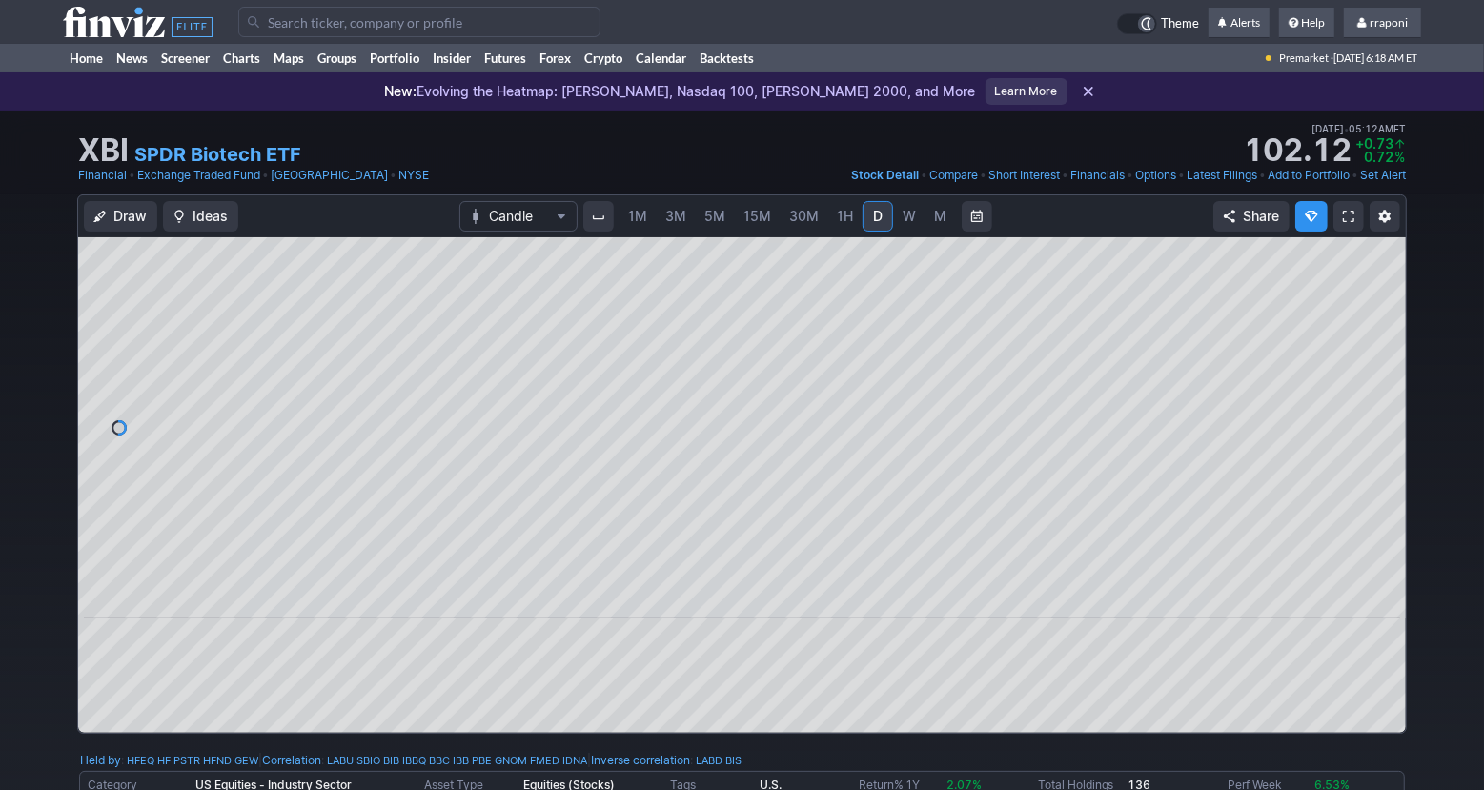
click at [935, 220] on span "M" at bounding box center [940, 216] width 12 height 16
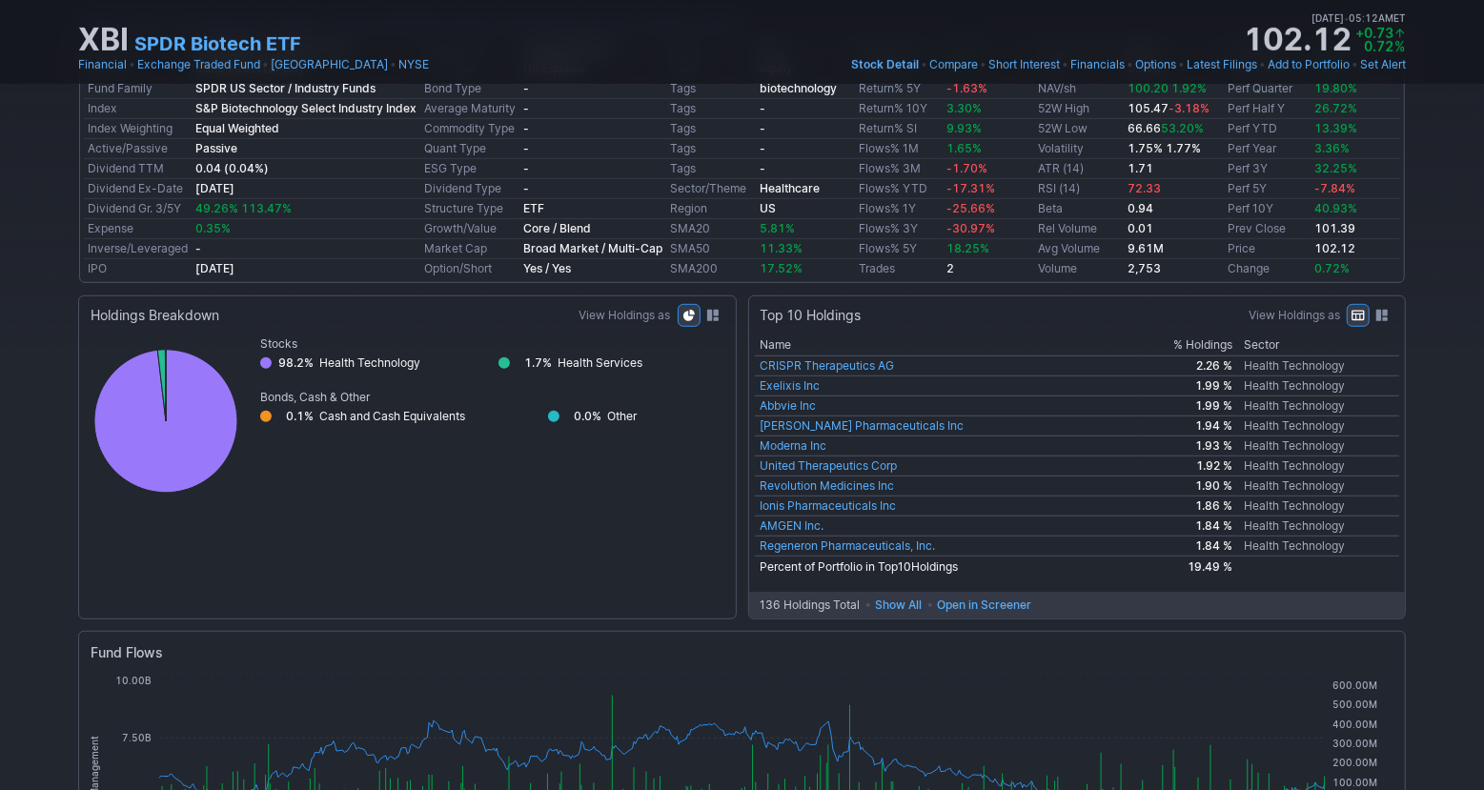
scroll to position [762, 0]
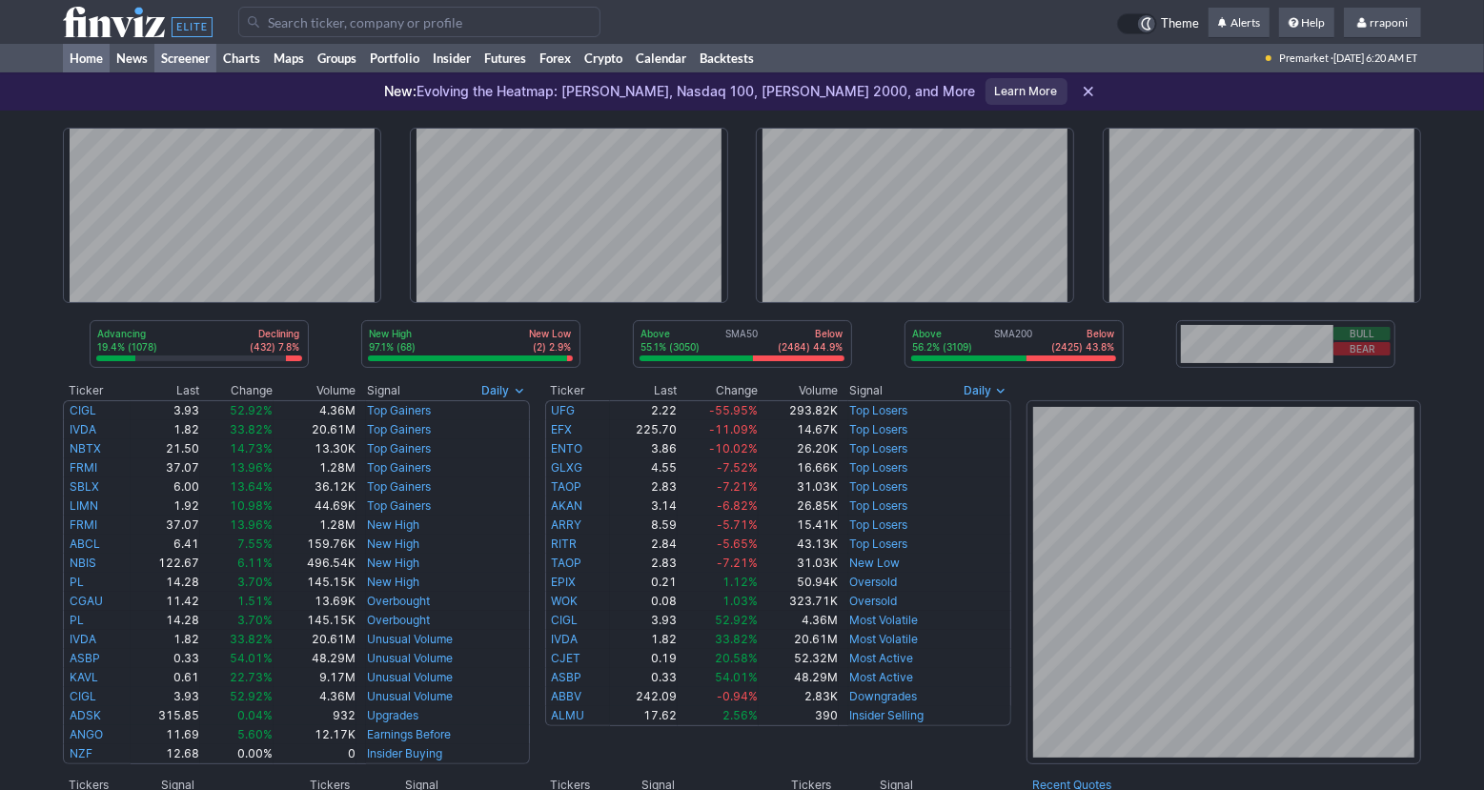
click at [205, 54] on link "Screener" at bounding box center [185, 58] width 62 height 29
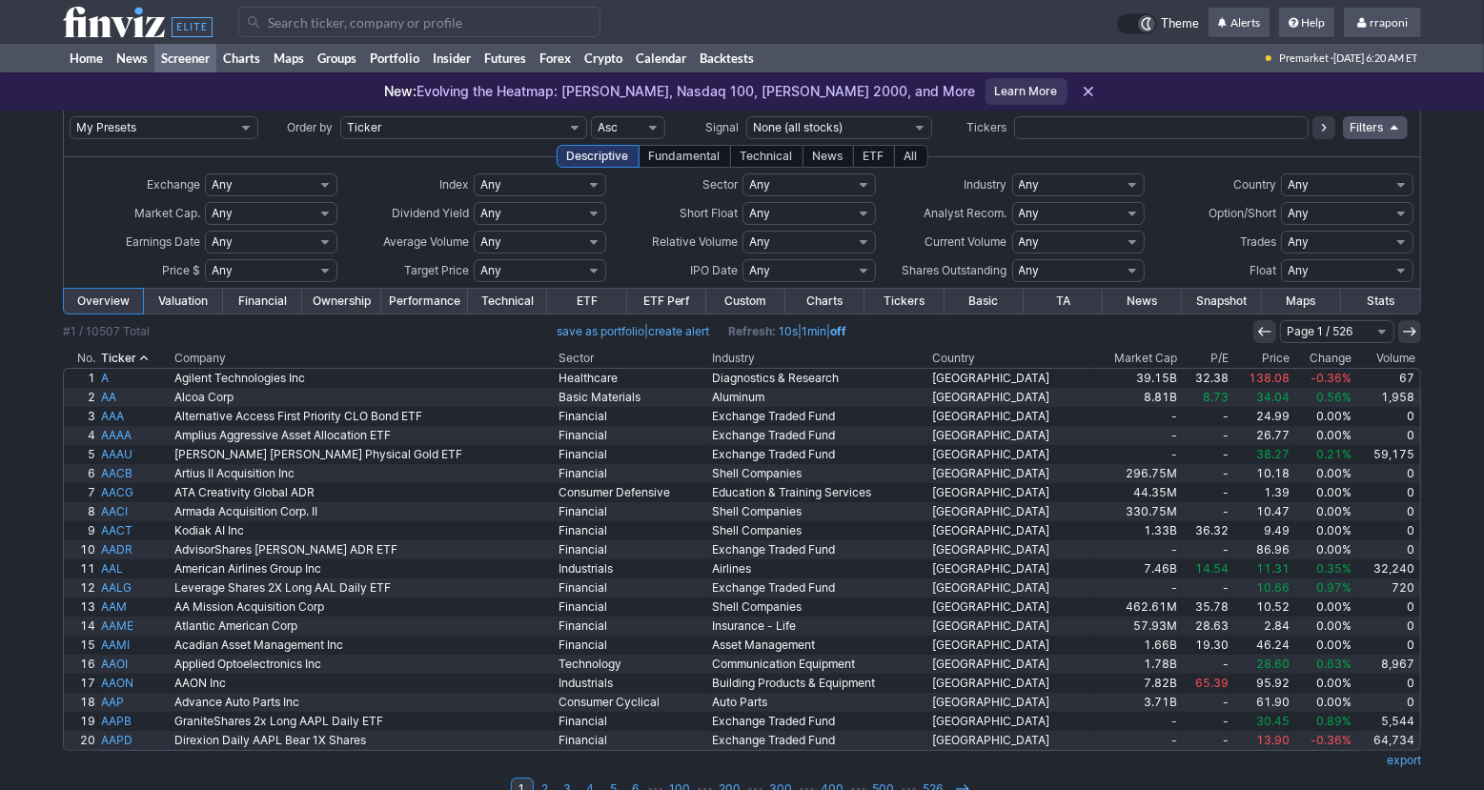
click at [1053, 119] on input "text" at bounding box center [1161, 127] width 294 height 23
type input "tgt"
click at [1319, 136] on button at bounding box center [1323, 127] width 23 height 23
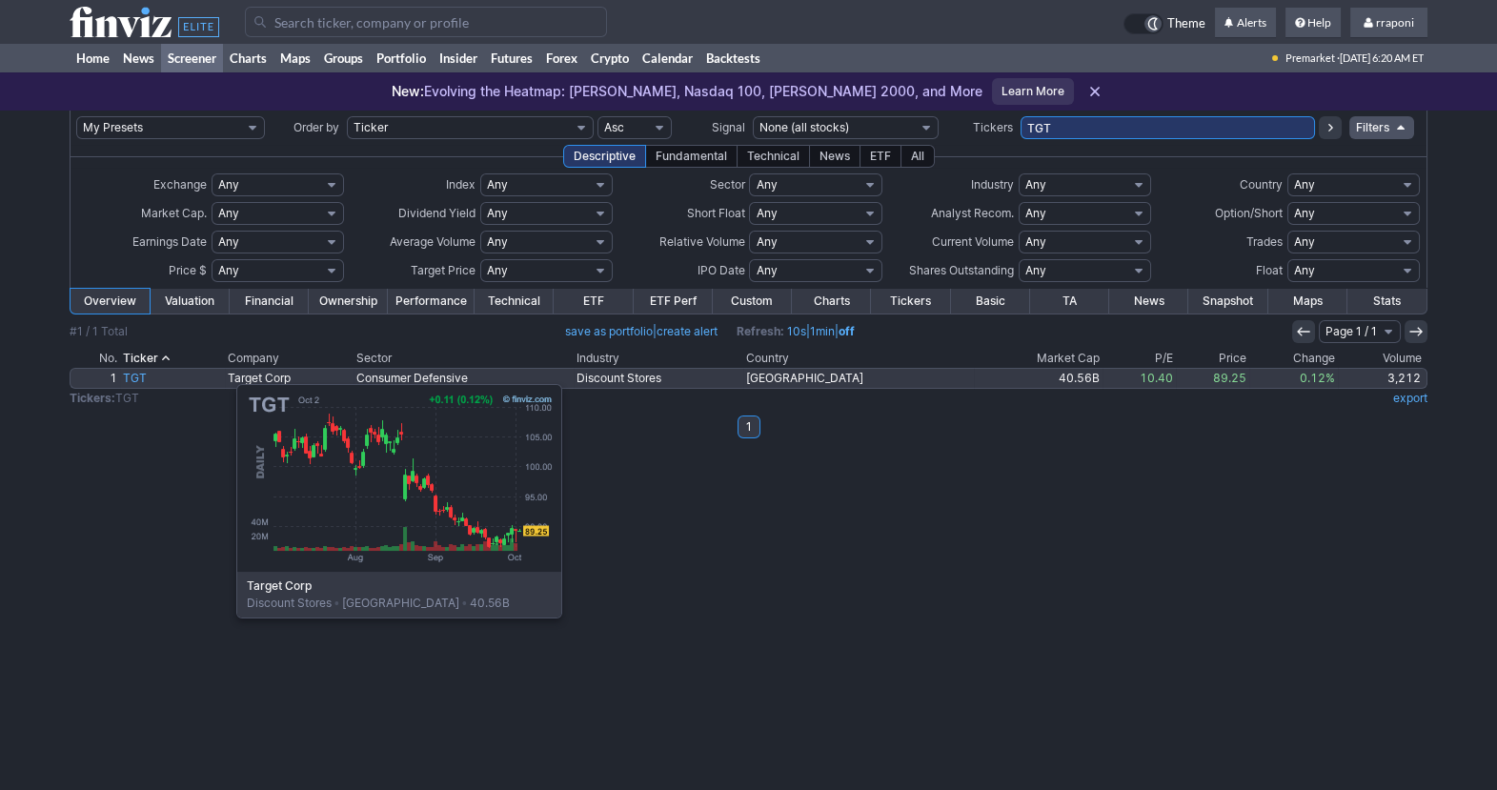
click at [141, 375] on link "TGT" at bounding box center [173, 378] width 106 height 19
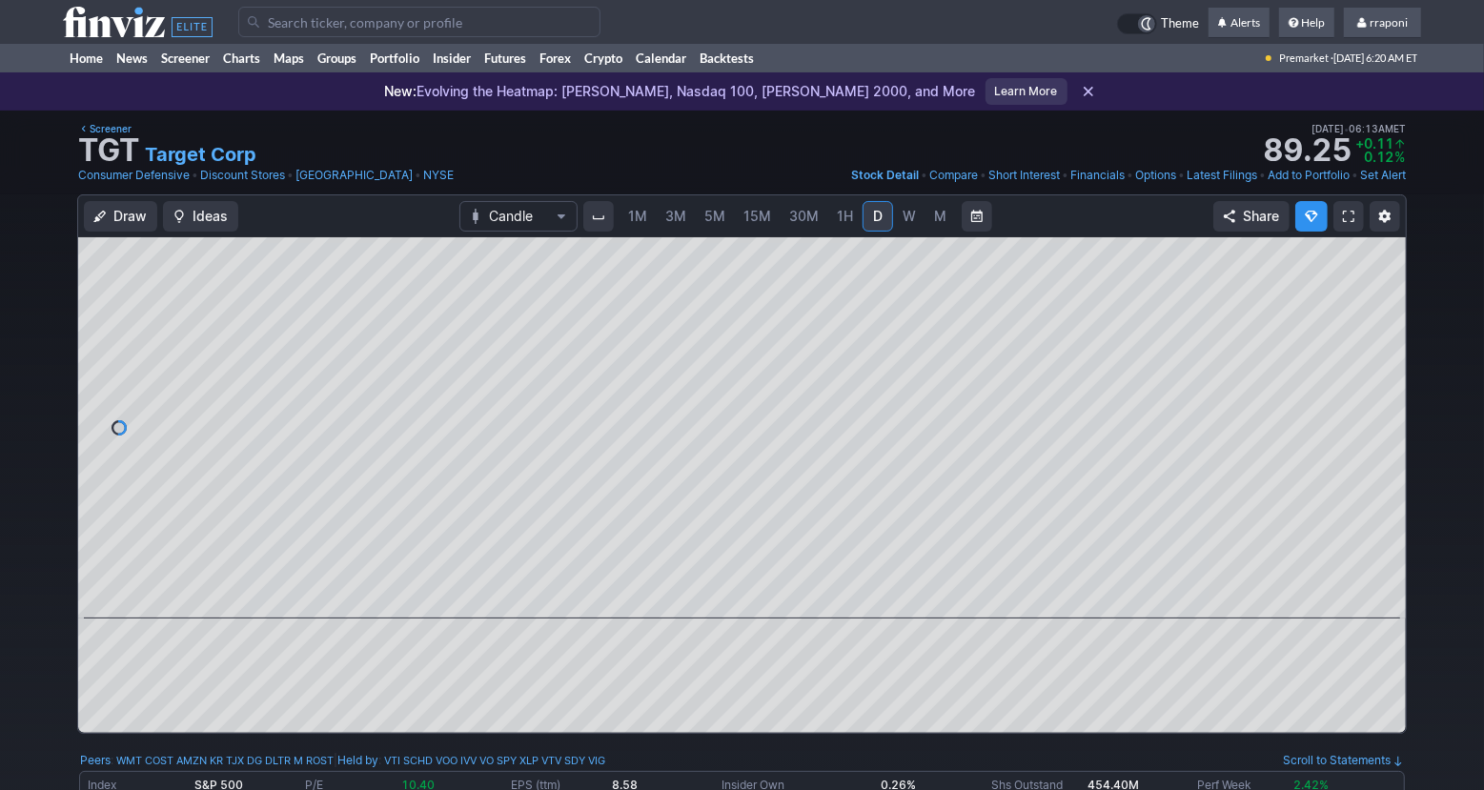
click at [934, 213] on span "M" at bounding box center [940, 216] width 12 height 16
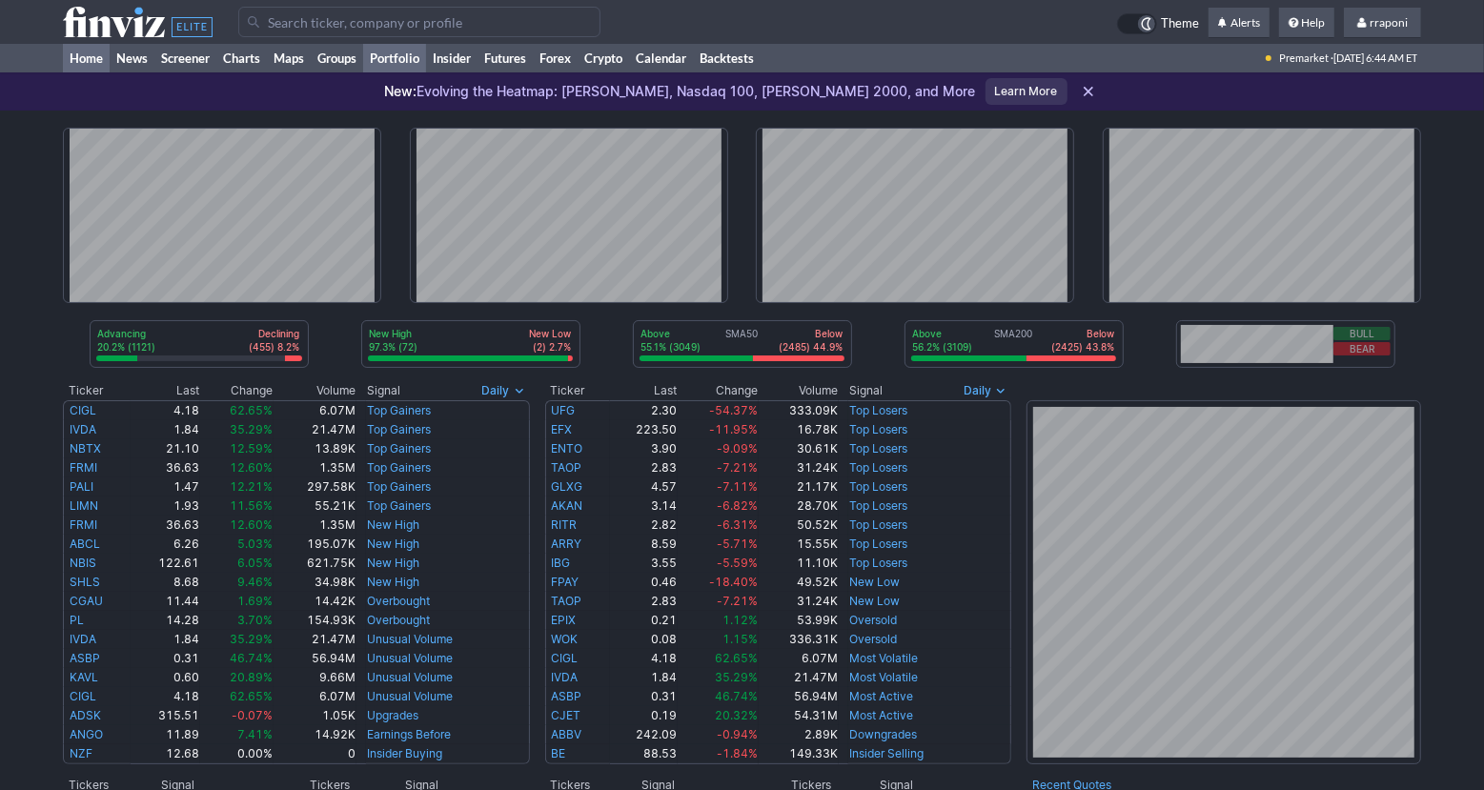
click at [412, 64] on link "Portfolio" at bounding box center [394, 58] width 63 height 29
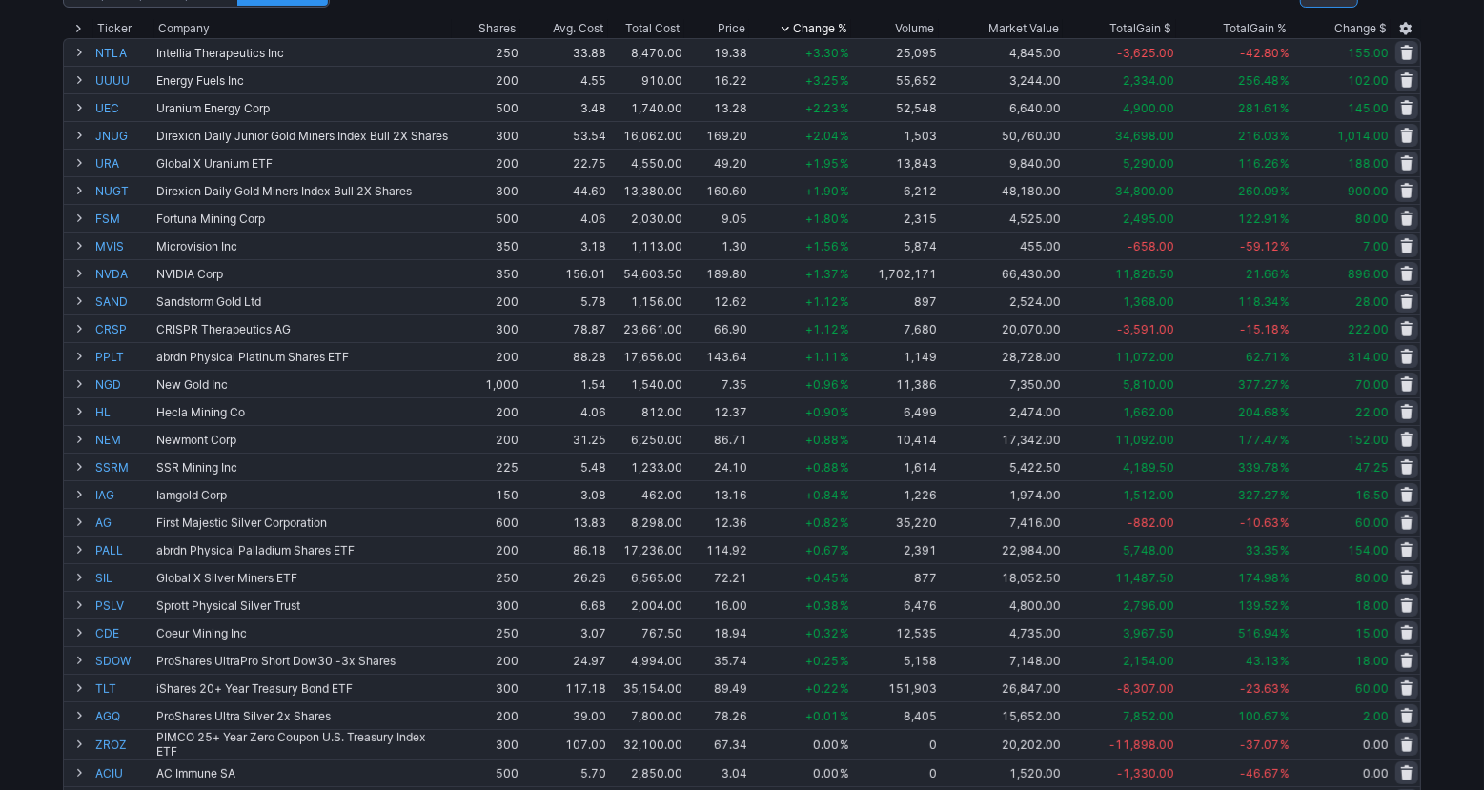
scroll to position [157, 0]
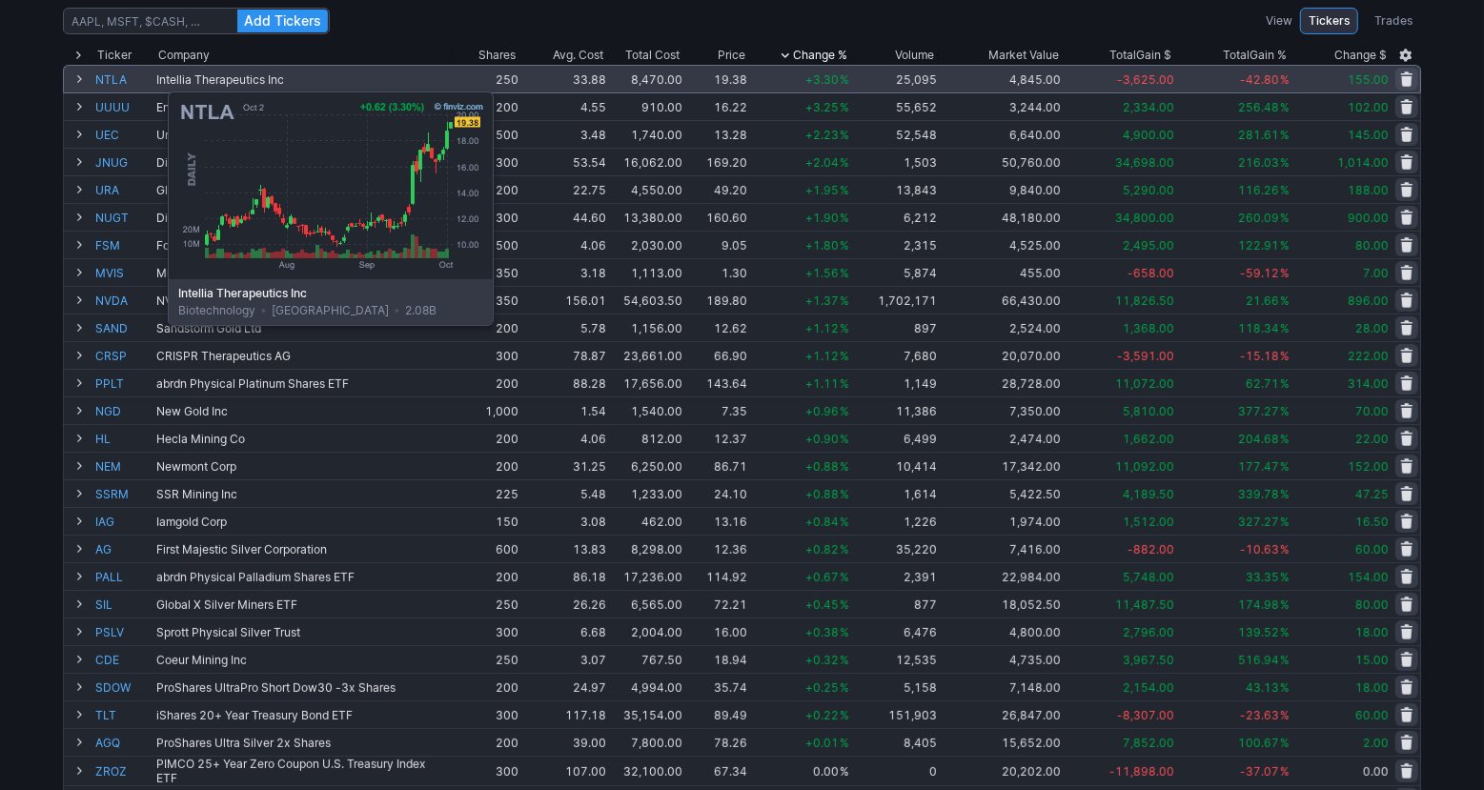
click at [120, 81] on link "NTLA" at bounding box center [123, 79] width 57 height 27
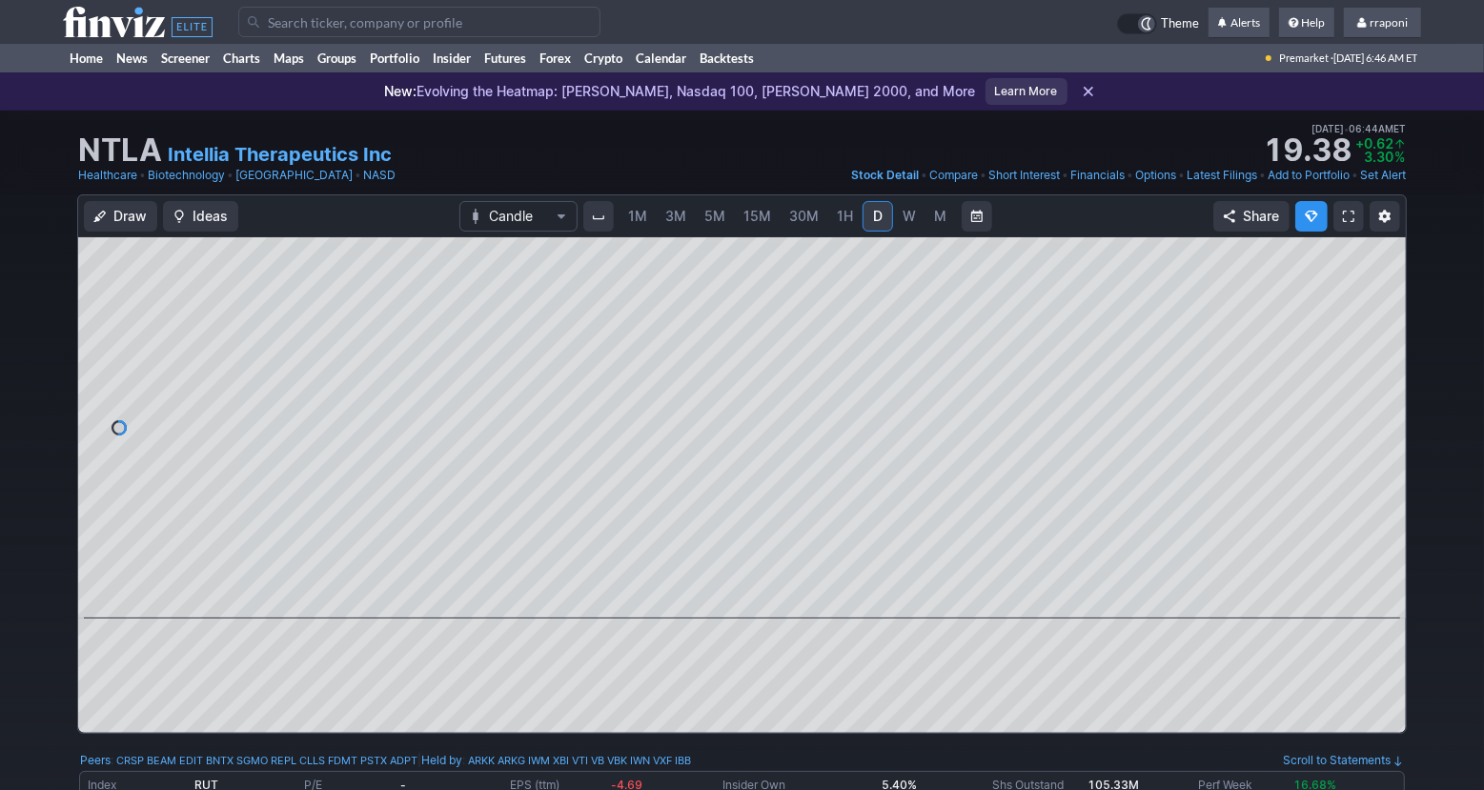
click at [936, 213] on span "M" at bounding box center [940, 216] width 12 height 16
click at [420, 64] on link "Portfolio" at bounding box center [394, 58] width 63 height 29
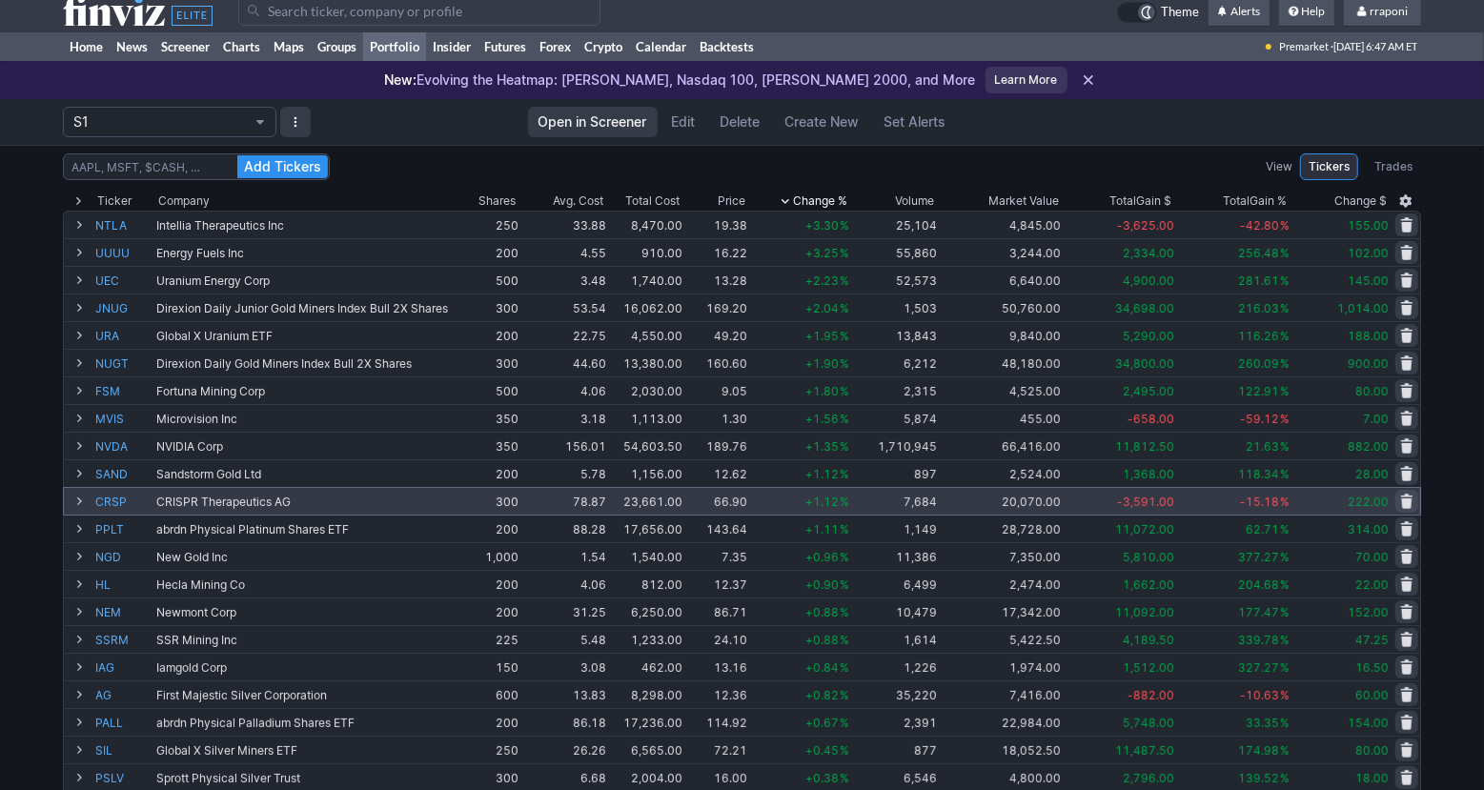
scroll to position [14, 0]
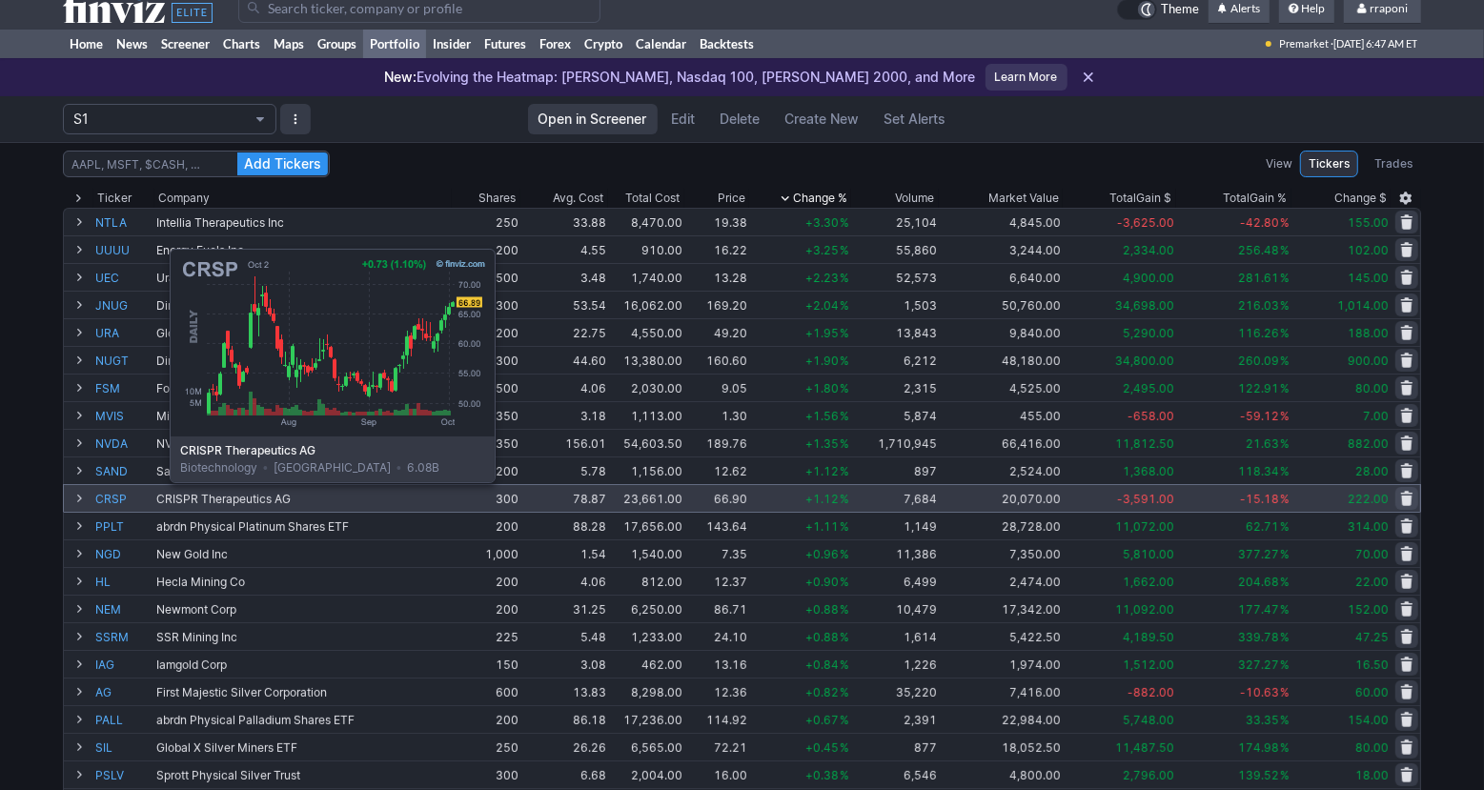
click at [122, 496] on link "CRSP" at bounding box center [123, 498] width 57 height 27
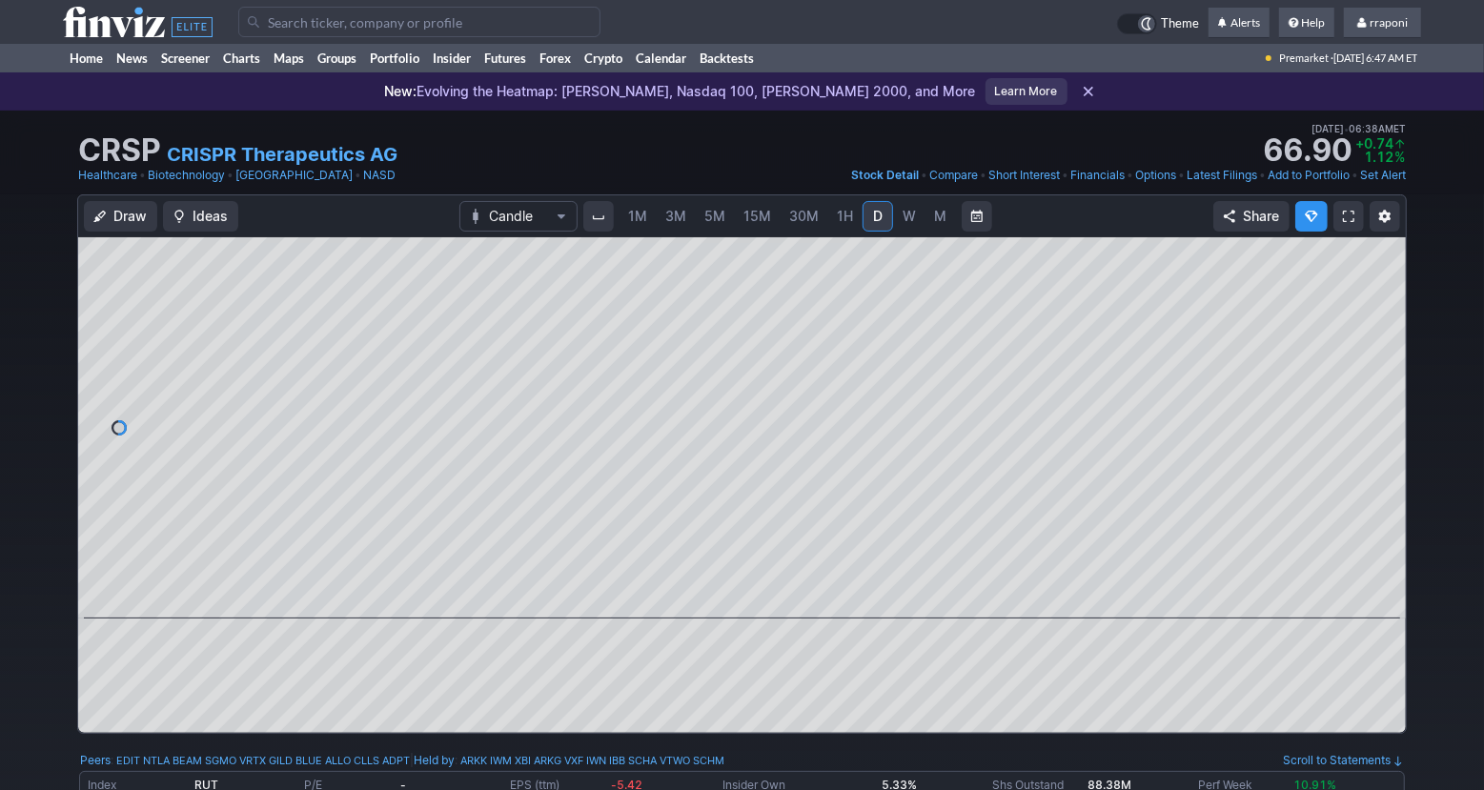
click at [944, 221] on link "M" at bounding box center [940, 216] width 30 height 30
click at [411, 57] on link "Portfolio" at bounding box center [394, 58] width 63 height 29
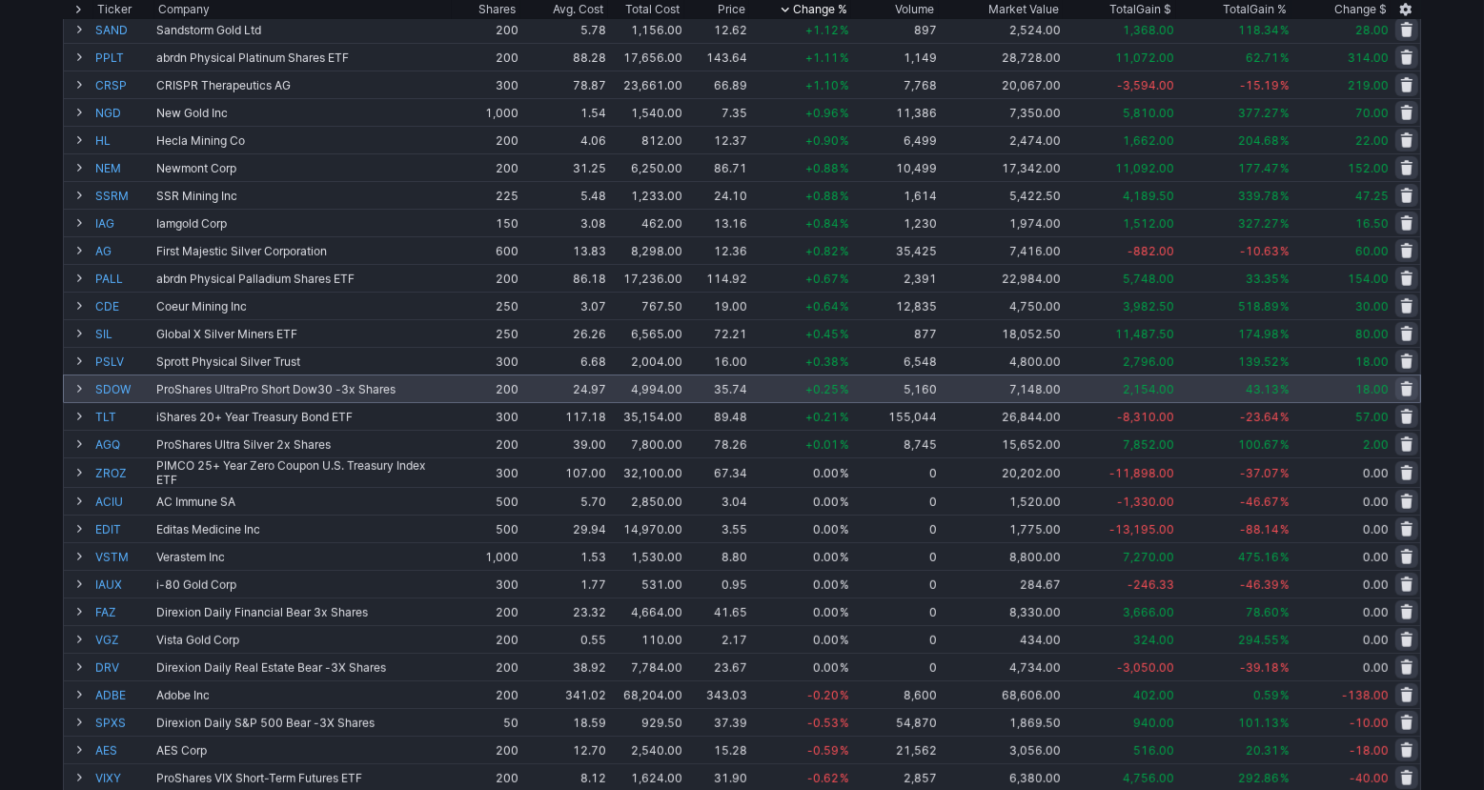
scroll to position [456, 0]
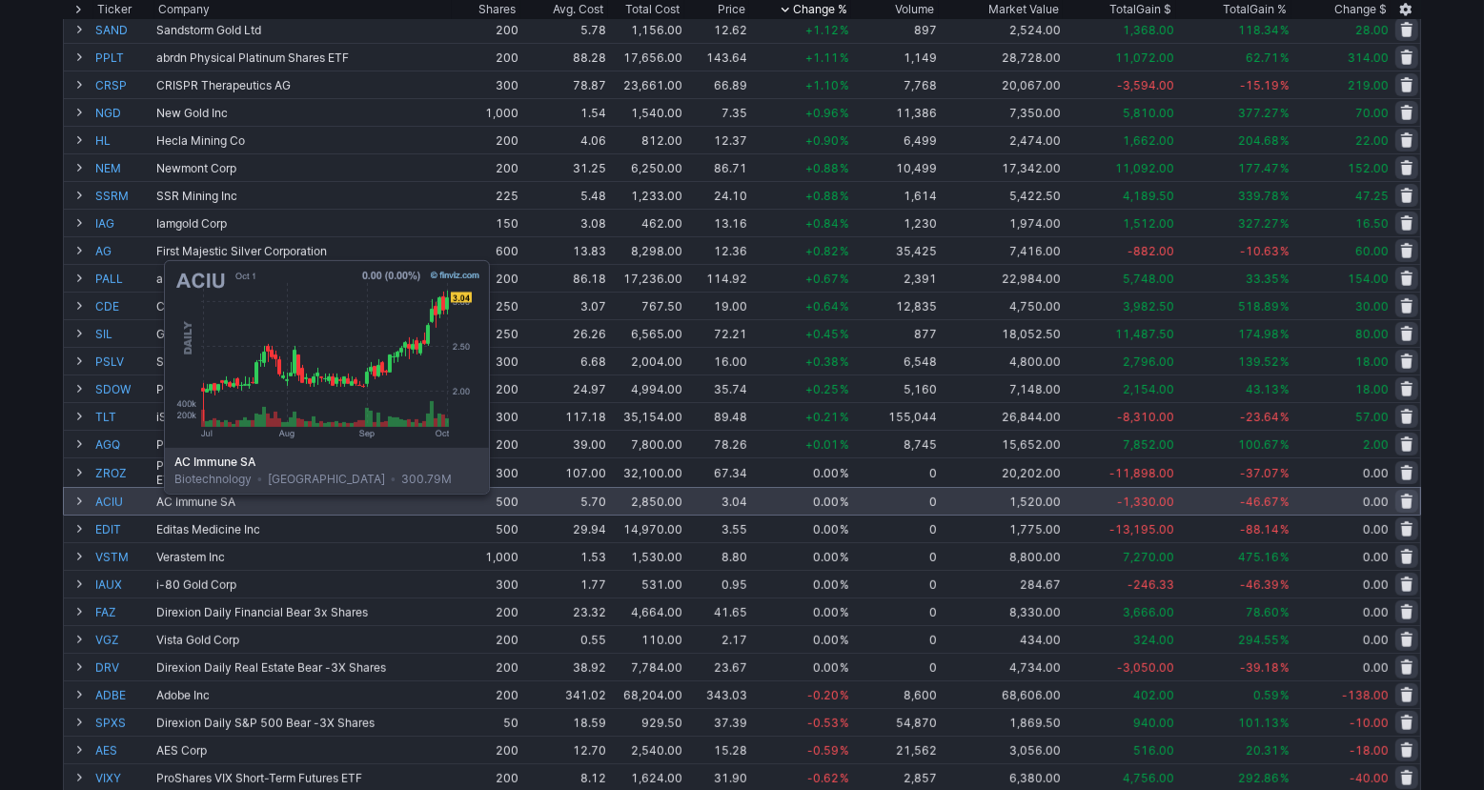
click at [116, 507] on link "ACIU" at bounding box center [123, 501] width 57 height 27
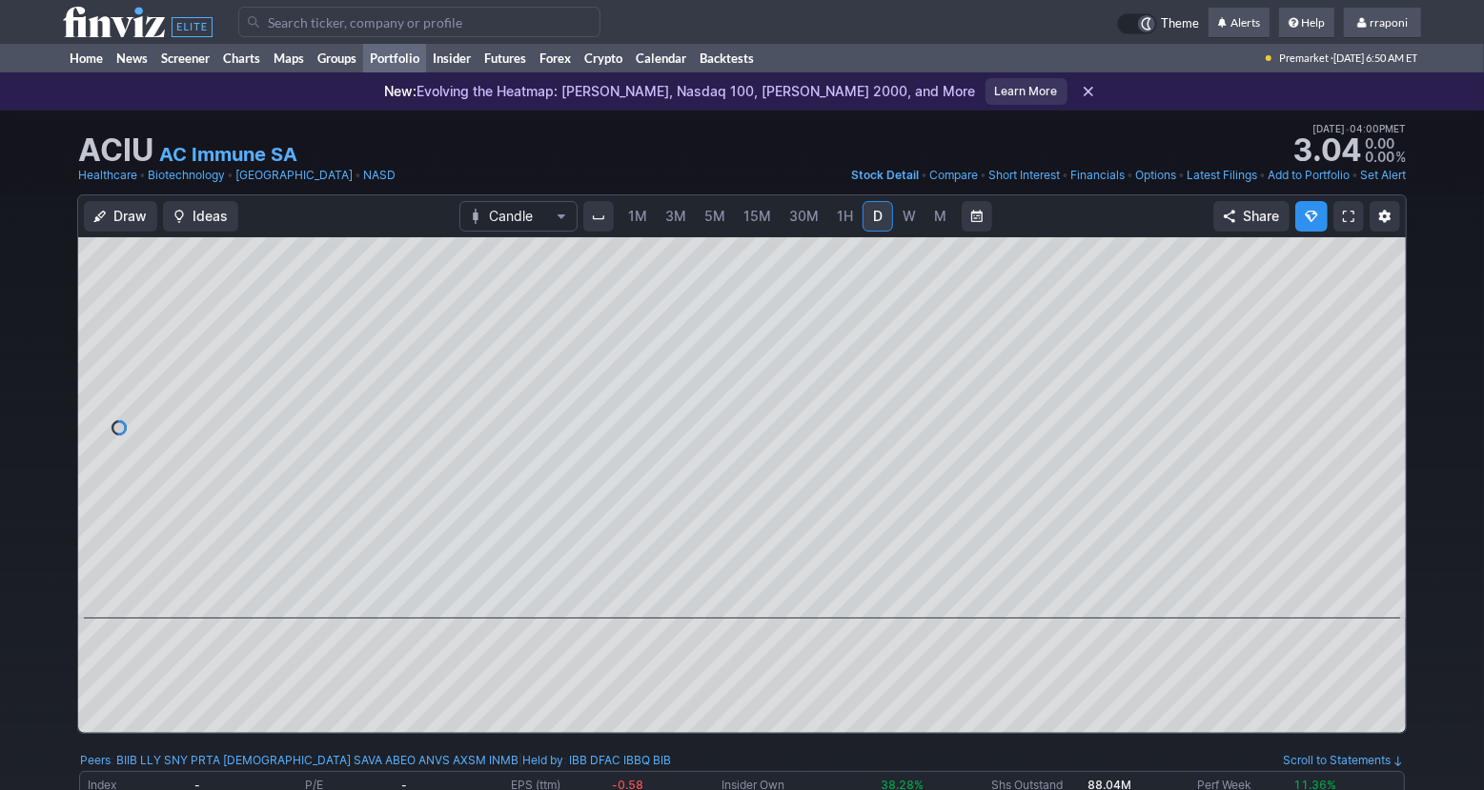
click at [411, 62] on link "Portfolio" at bounding box center [394, 58] width 63 height 29
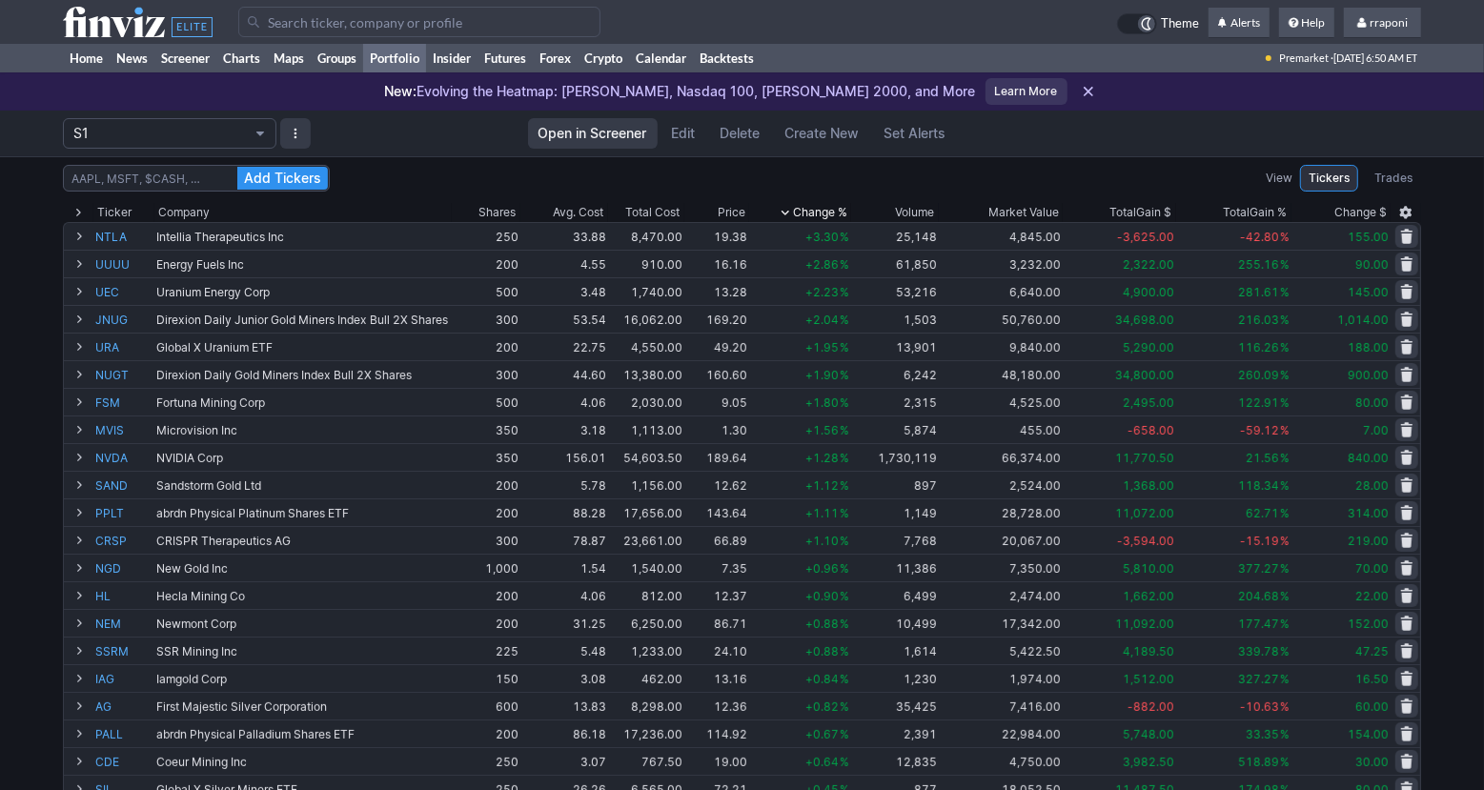
click at [1014, 178] on div "Add Tickers View Tickers Trades" at bounding box center [742, 178] width 1358 height 27
click at [101, 66] on link "Home" at bounding box center [86, 58] width 47 height 29
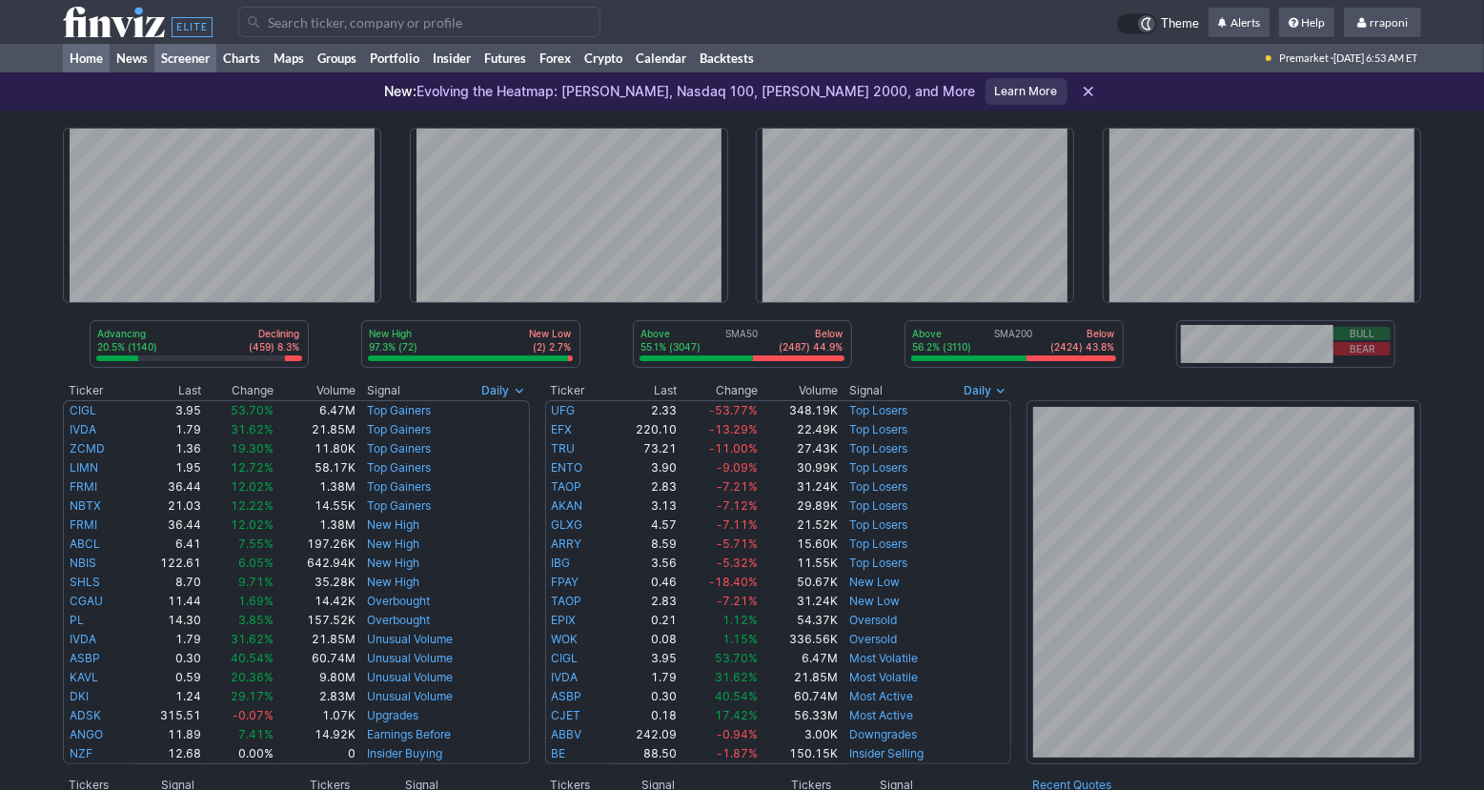
click at [207, 59] on link "Screener" at bounding box center [185, 58] width 62 height 29
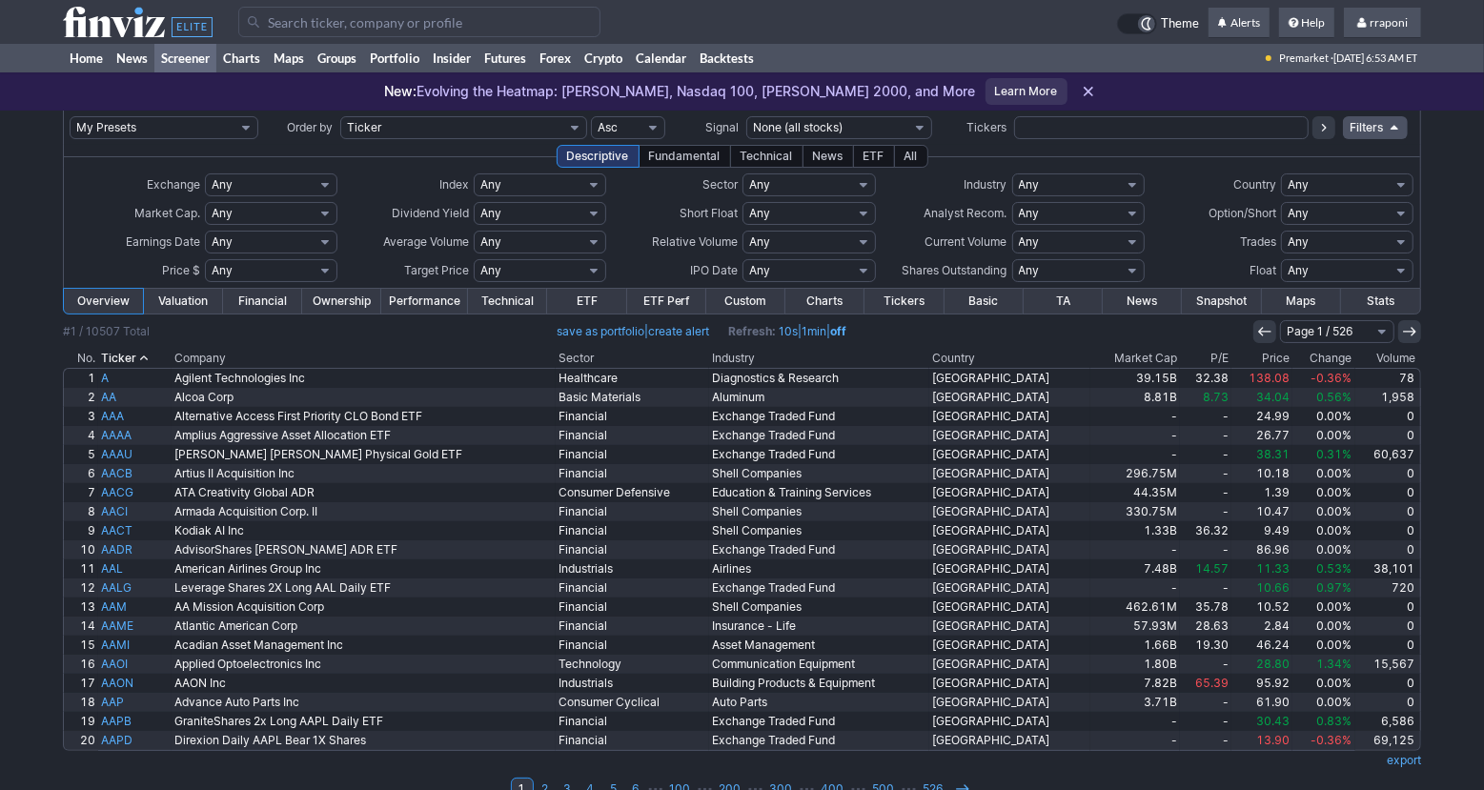
click at [1091, 127] on input "text" at bounding box center [1161, 127] width 294 height 23
type input "dis"
click at [1321, 129] on icon at bounding box center [1323, 127] width 15 height 15
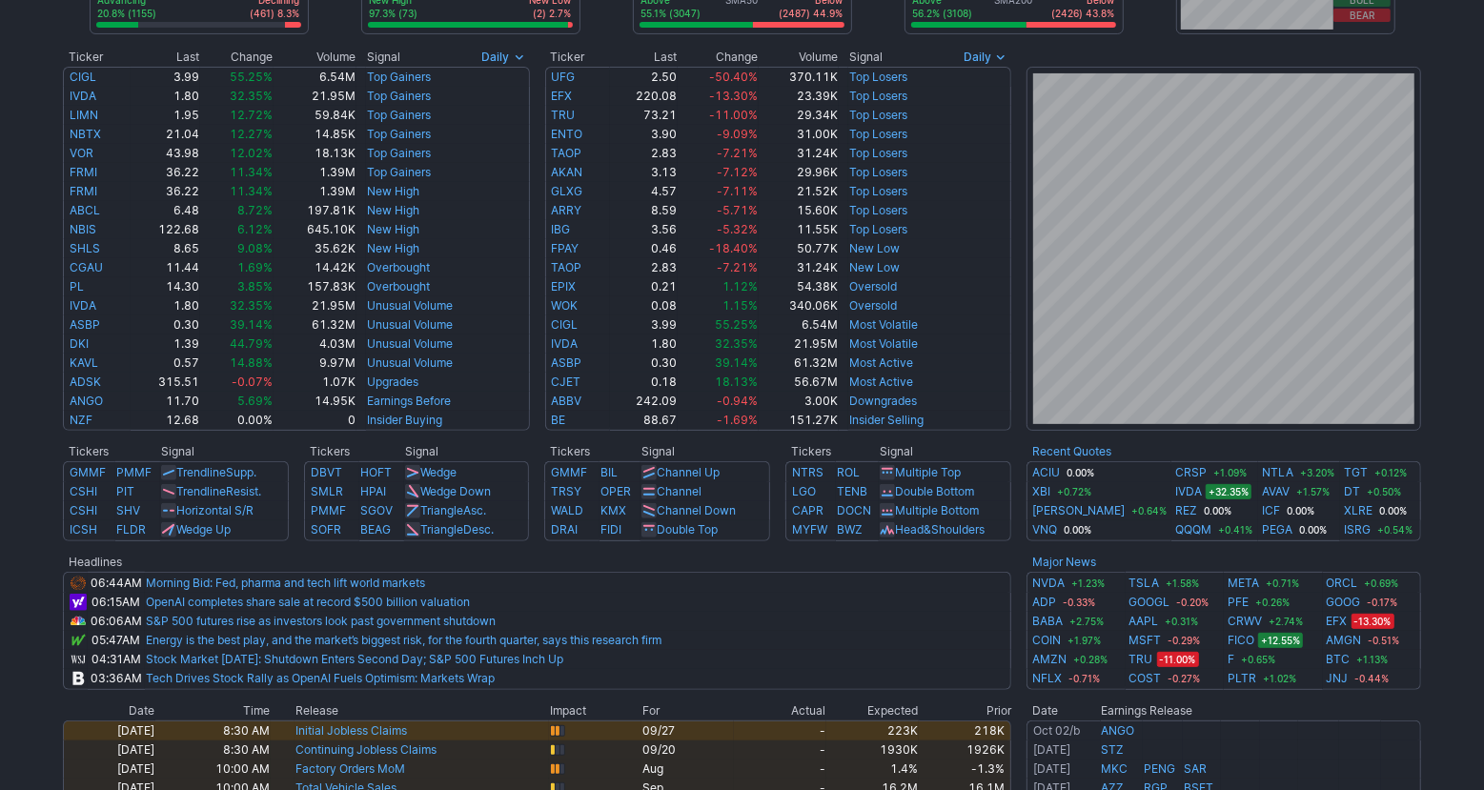
scroll to position [319, 0]
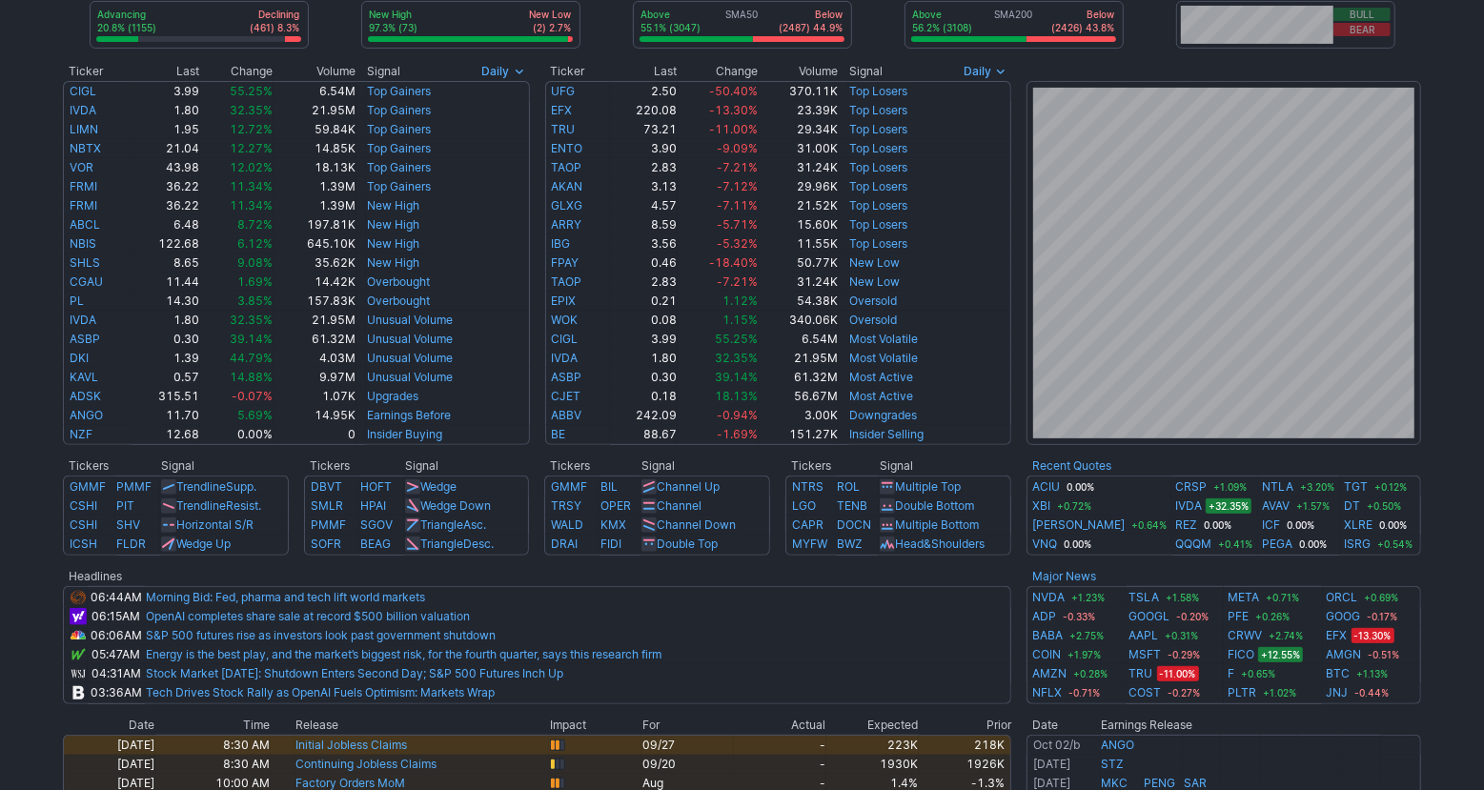
click at [1438, 497] on div "Advancing 20.8% (1155) Declining (461) 8.3% New High 97.3% (73) New Low (2) 2.7…" at bounding box center [742, 471] width 1484 height 1360
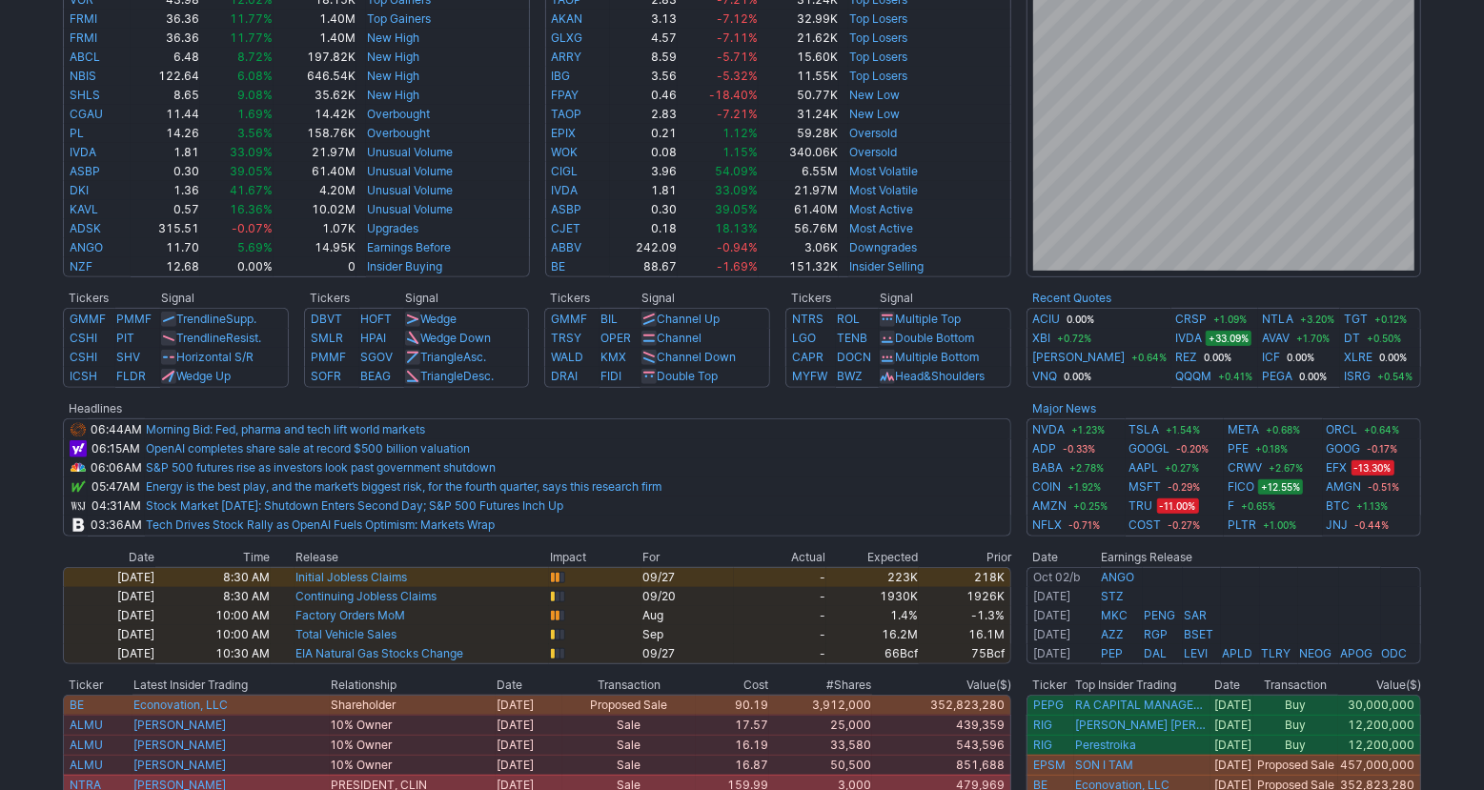
scroll to position [367, 0]
